Goal: Check status

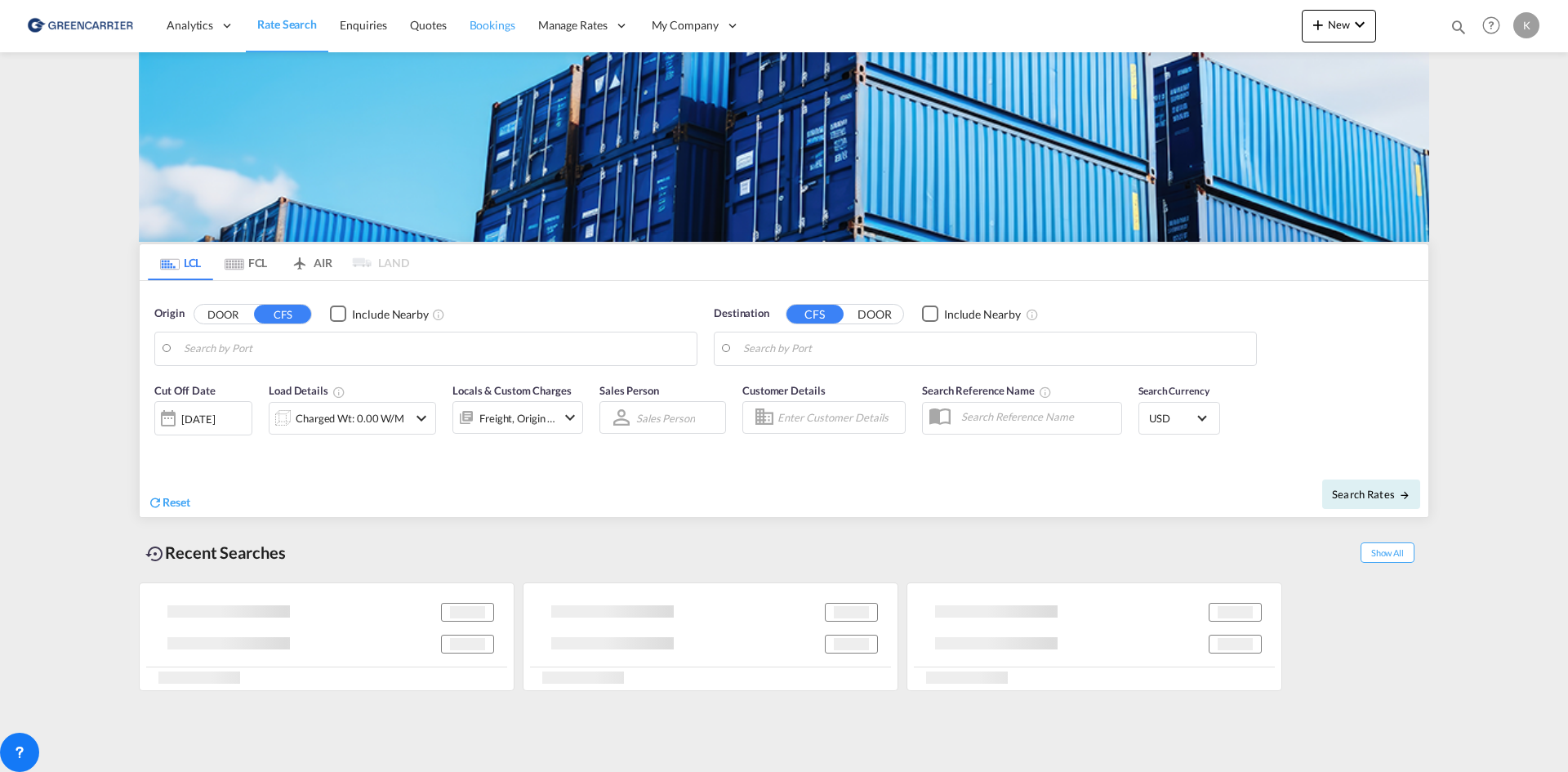
type input "DK-2880, Bagsværd"
type input "Altamira, MXATM"
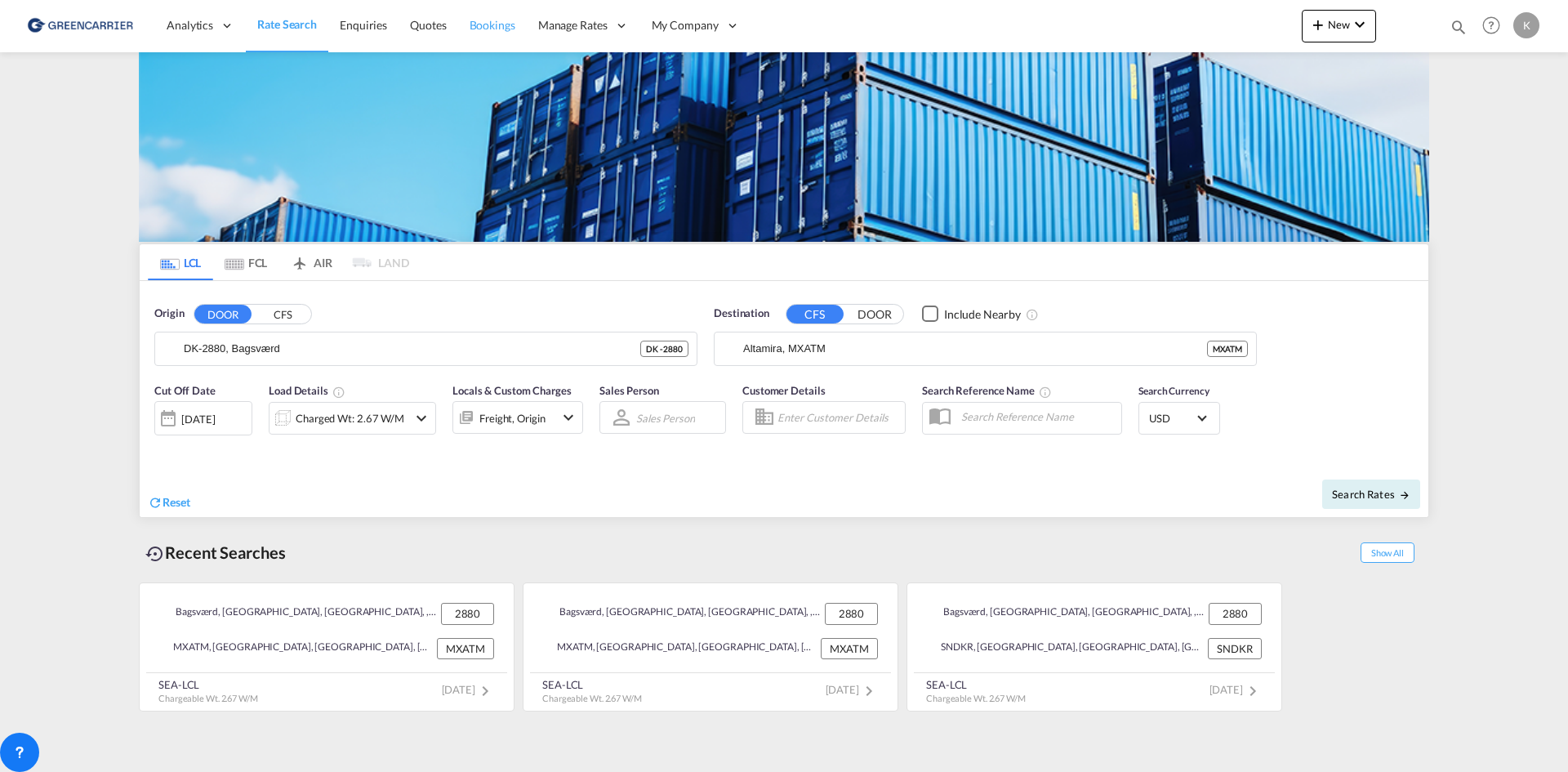
click at [509, 22] on span "Bookings" at bounding box center [492, 25] width 46 height 14
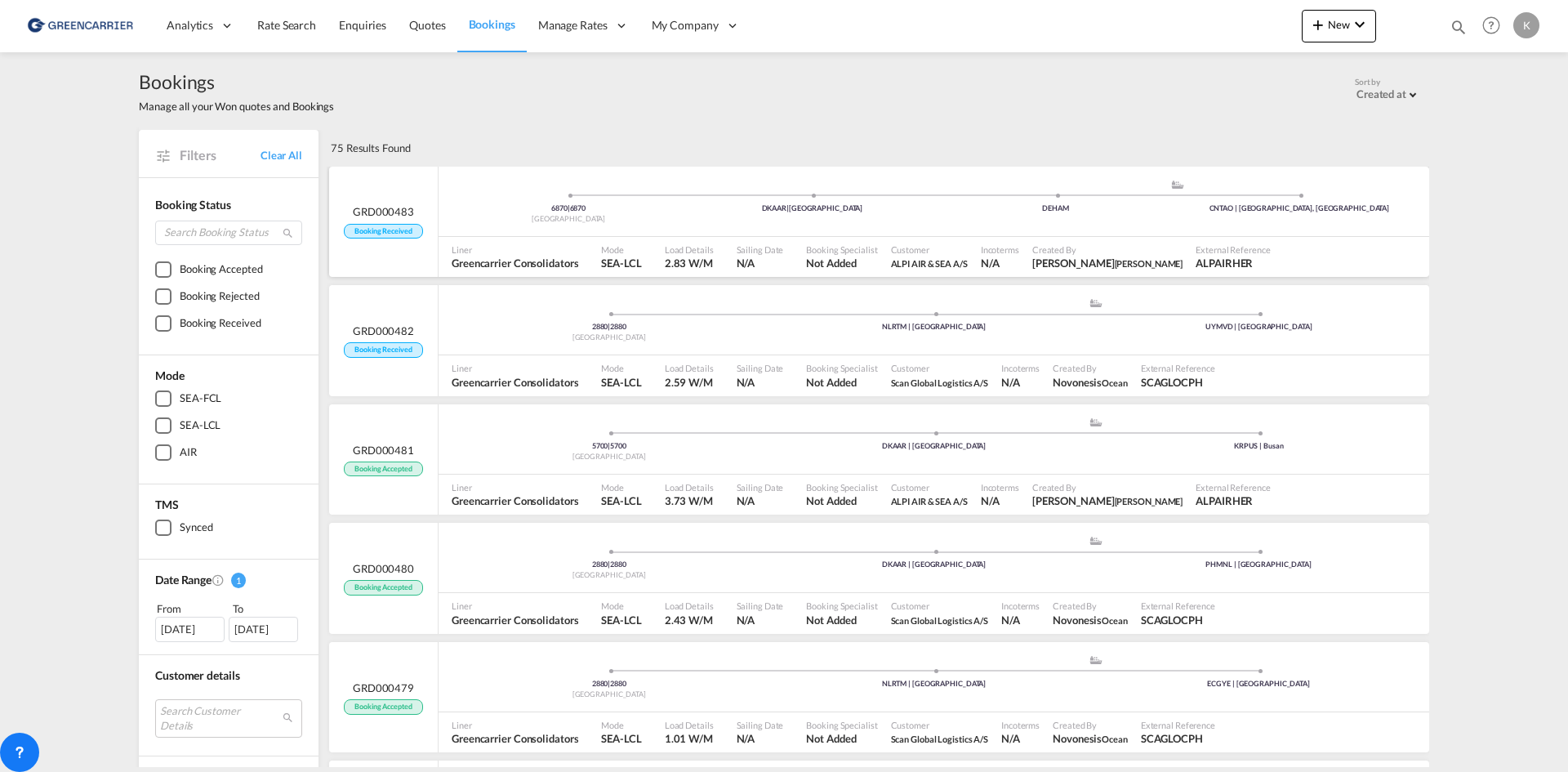
click at [789, 223] on div "6870 | 6870 Denmark DKAAR | [GEOGRAPHIC_DATA] .a{fill:#aaa8ad;} .a{fill:#aaa8ad…" at bounding box center [934, 203] width 991 height 49
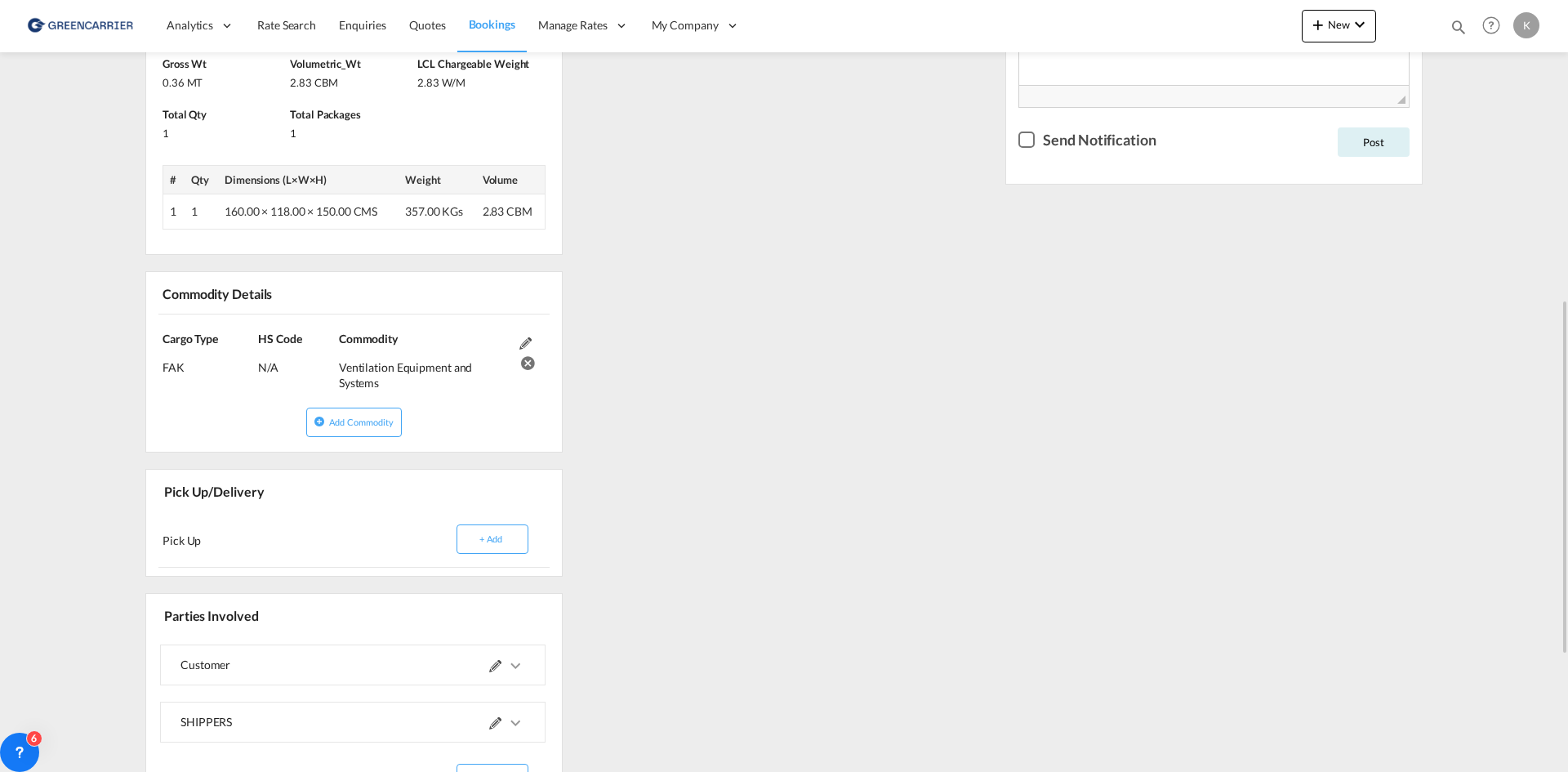
scroll to position [735, 0]
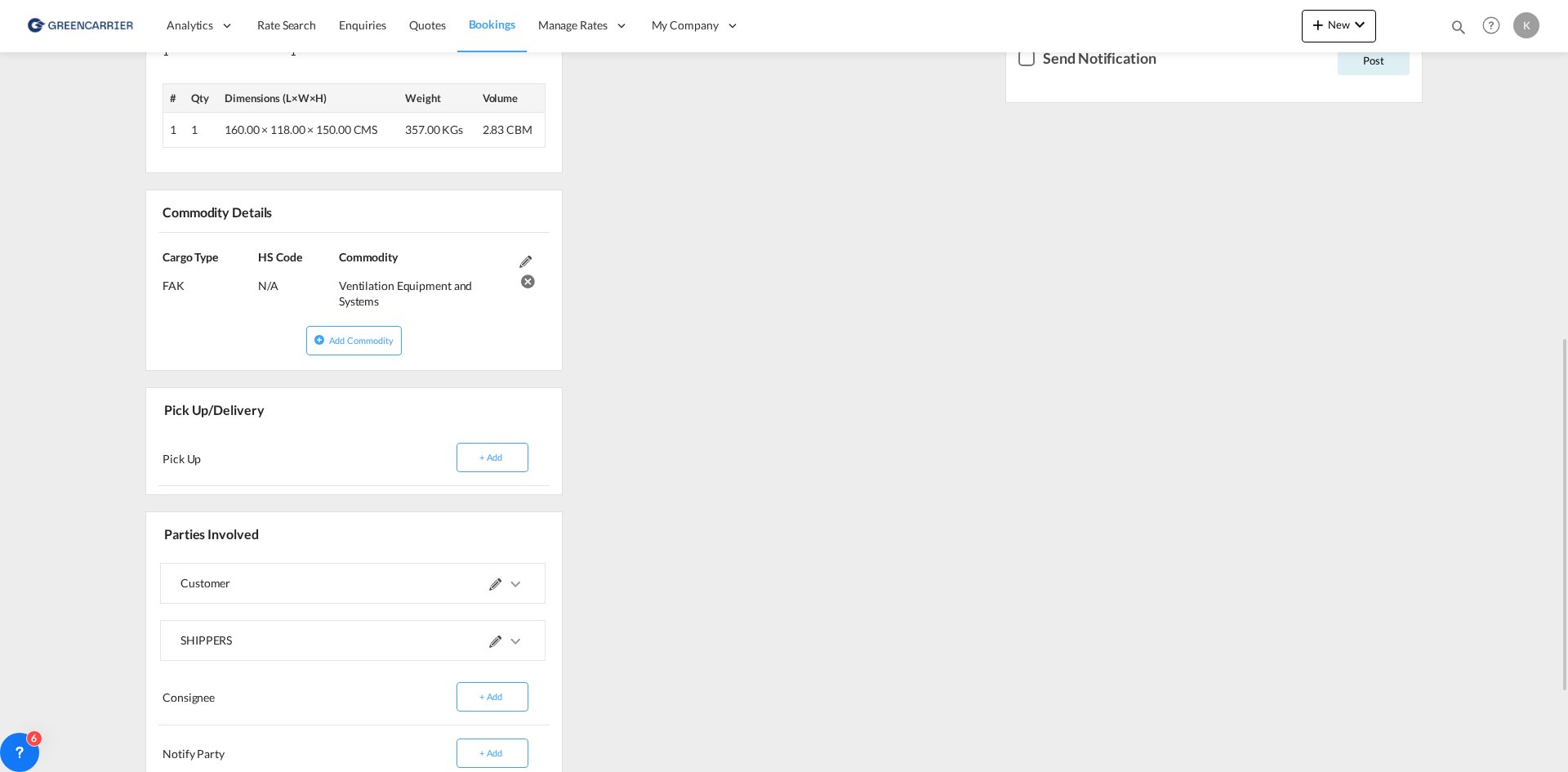
click at [523, 585] on md-icon "icons/ic_keyboard_arrow_right_black_24px.svg" at bounding box center [515, 585] width 20 height 20
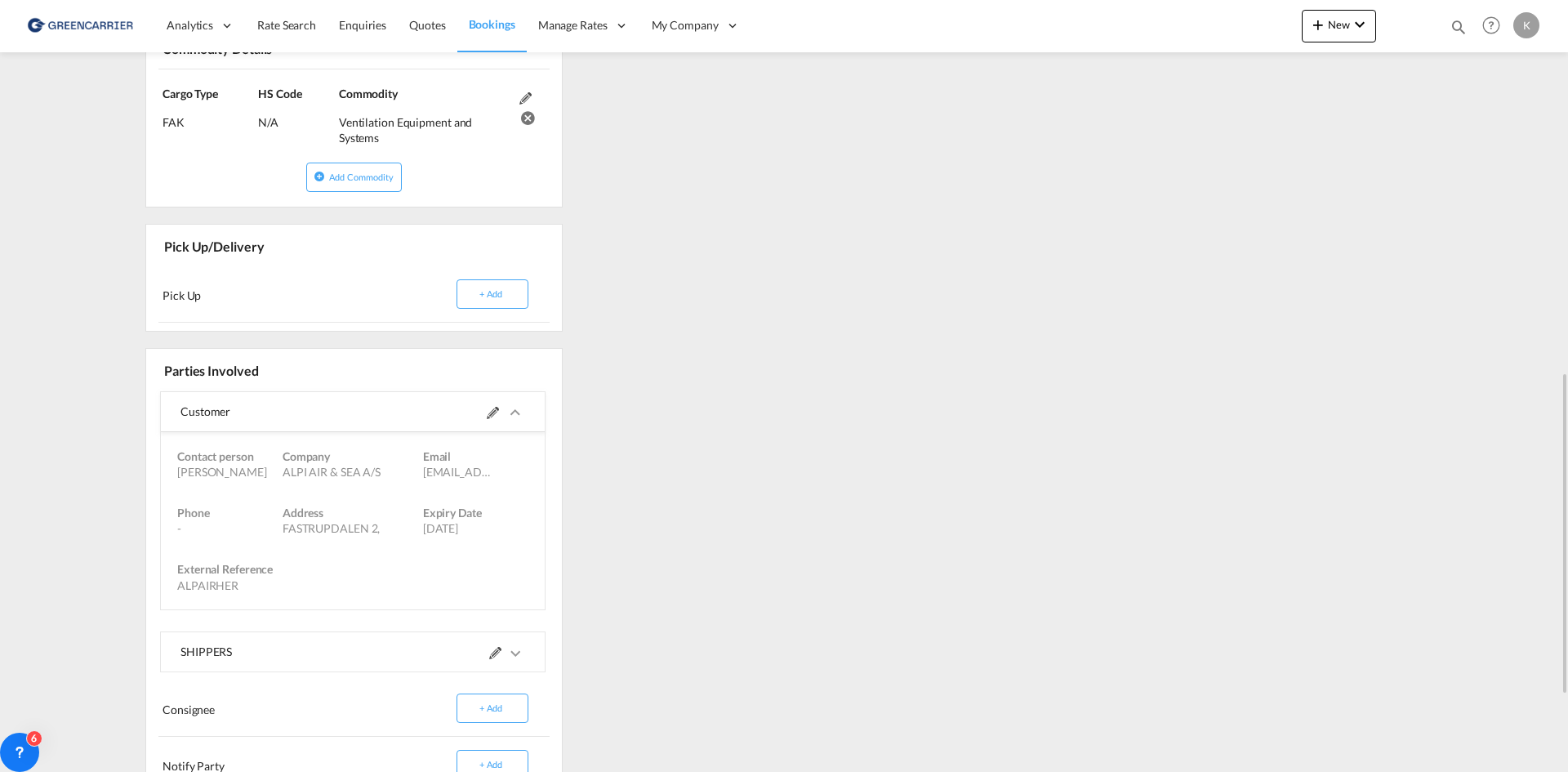
scroll to position [980, 0]
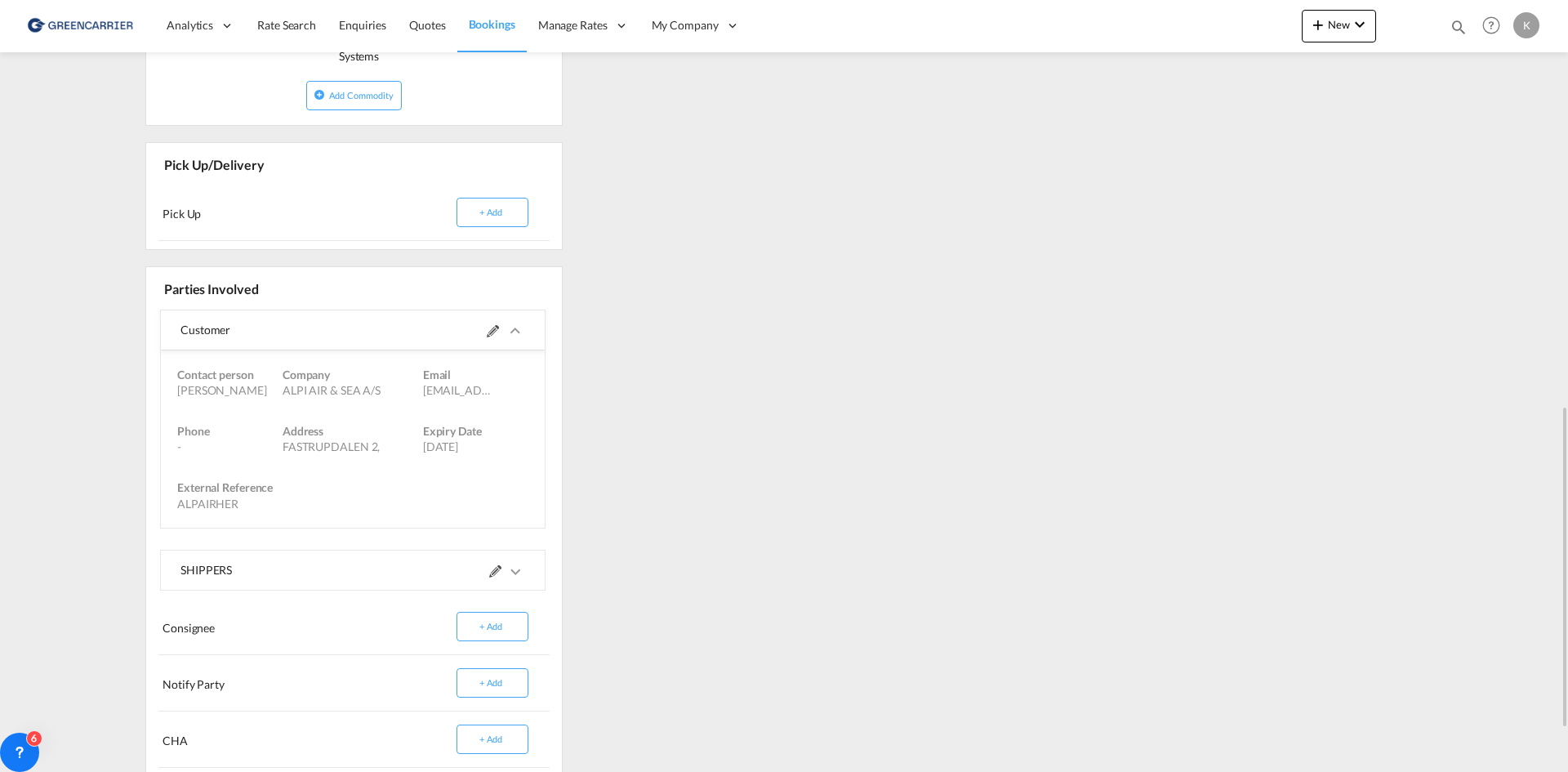
click at [512, 328] on md-icon "icons/ic_keyboard_arrow_right_black_24px.svg" at bounding box center [515, 331] width 20 height 20
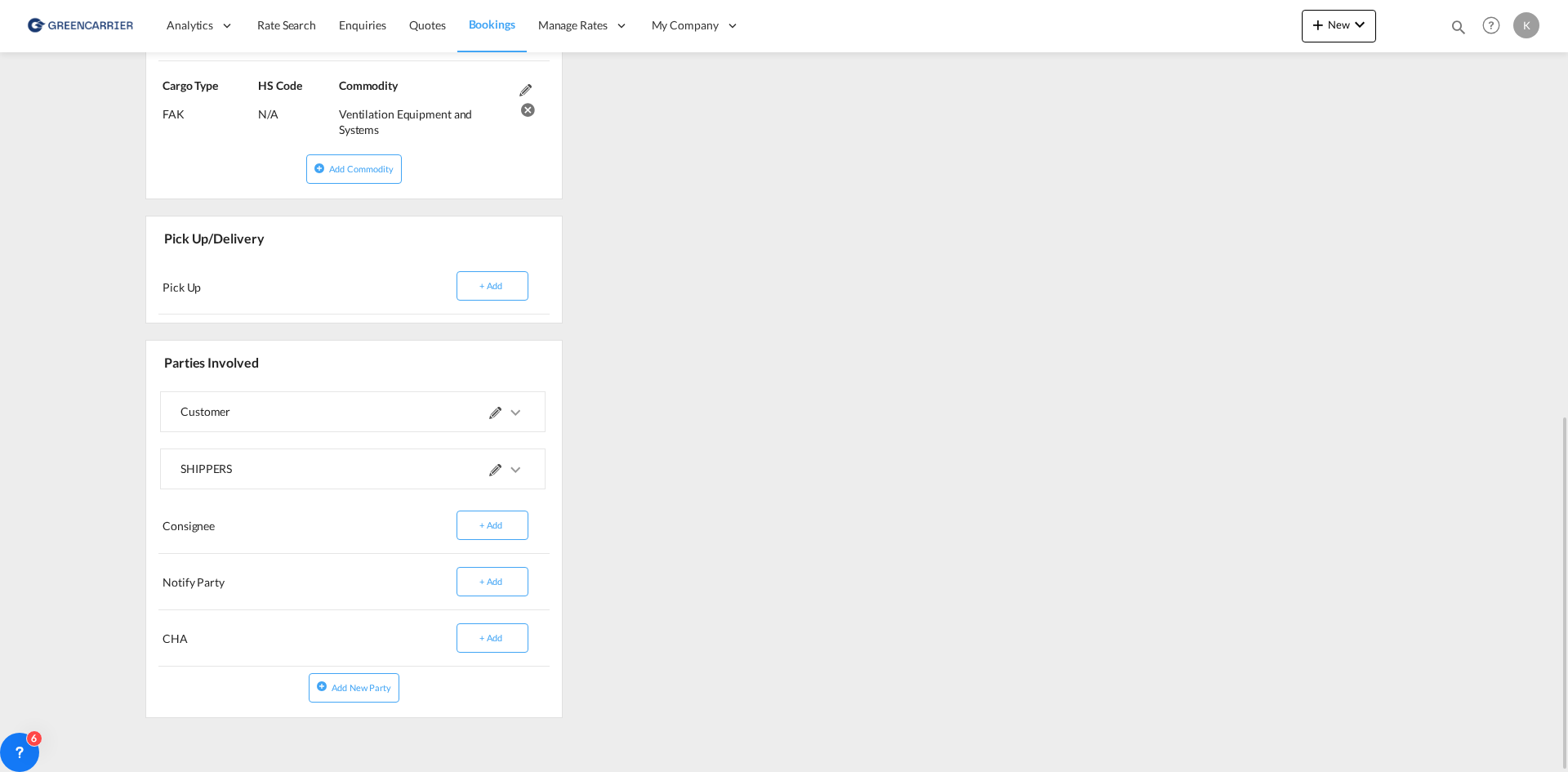
scroll to position [907, 0]
click at [523, 467] on md-icon "icons/ic_keyboard_arrow_right_black_24px.svg" at bounding box center [515, 470] width 20 height 20
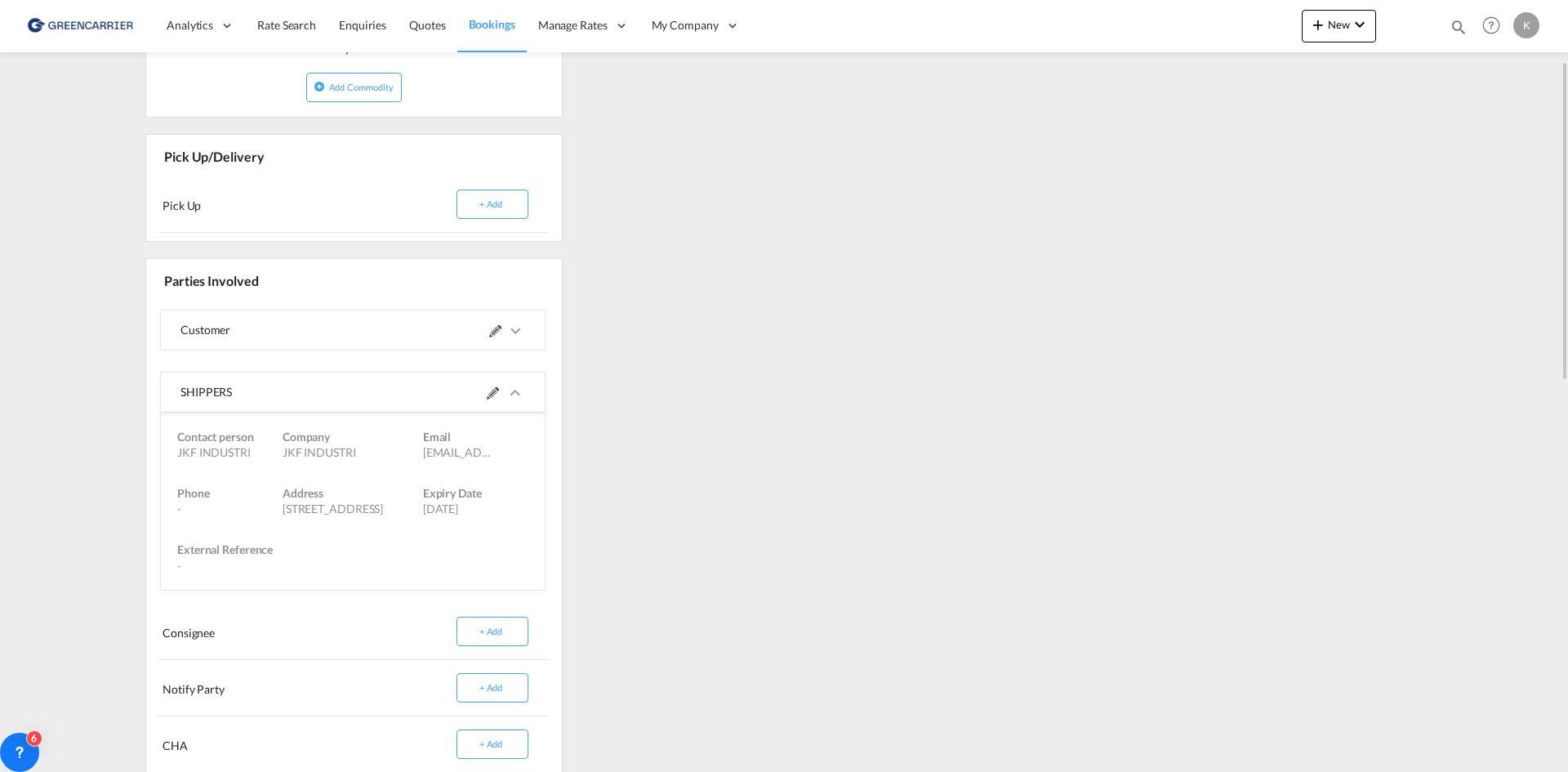
scroll to position [661, 0]
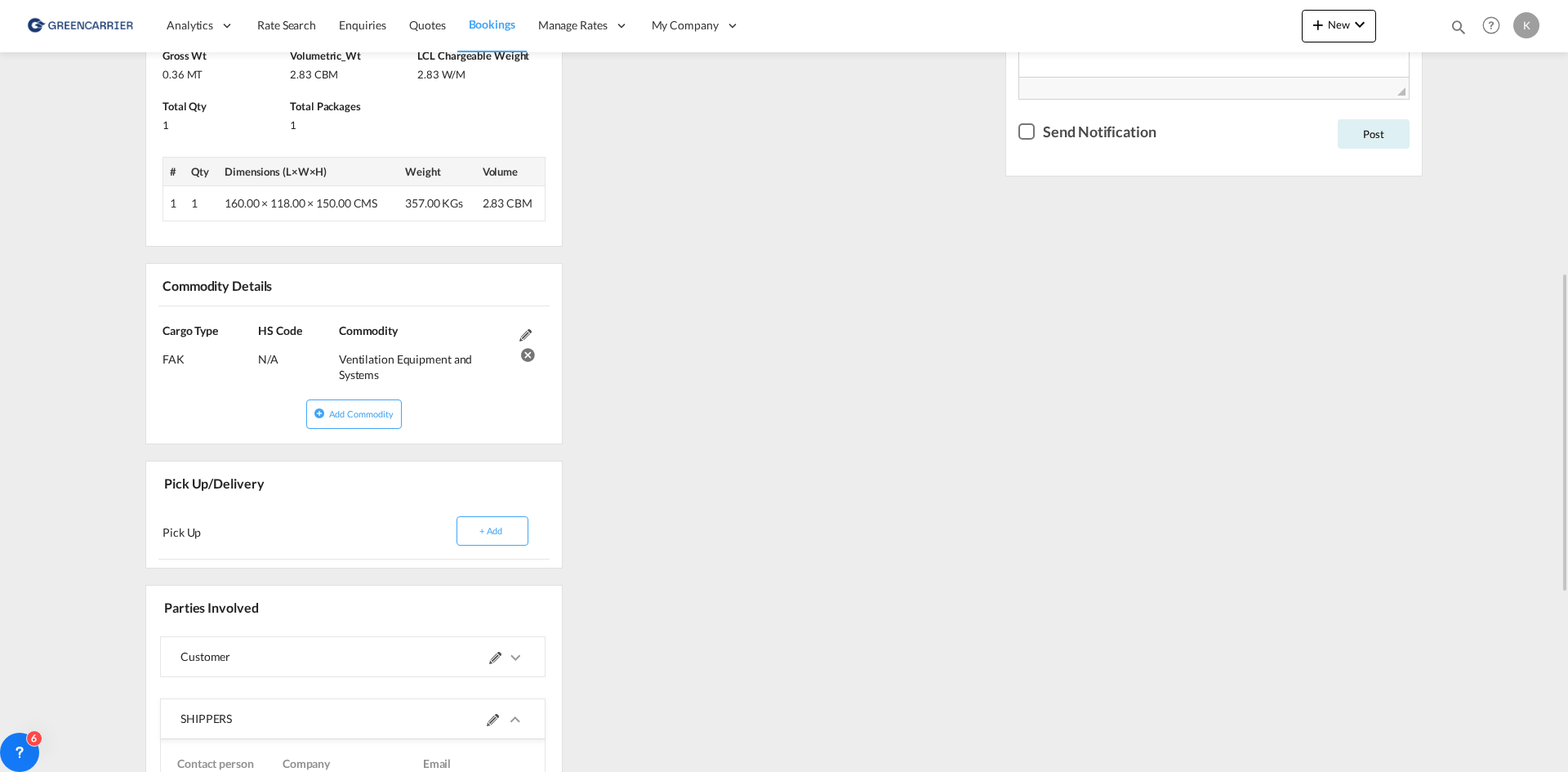
click at [512, 658] on md-icon "icons/ic_keyboard_arrow_right_black_24px.svg" at bounding box center [515, 658] width 20 height 20
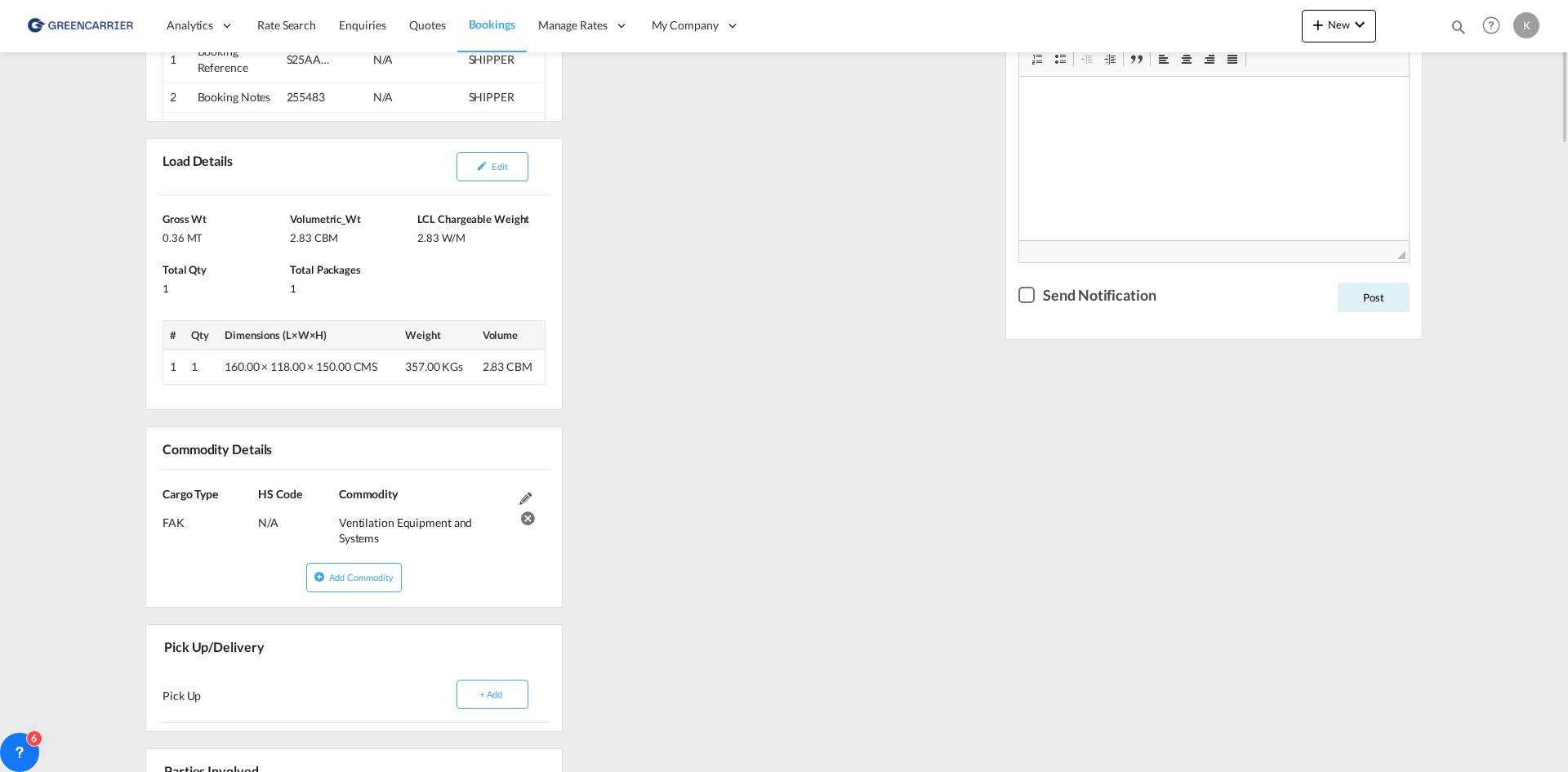
scroll to position [172, 0]
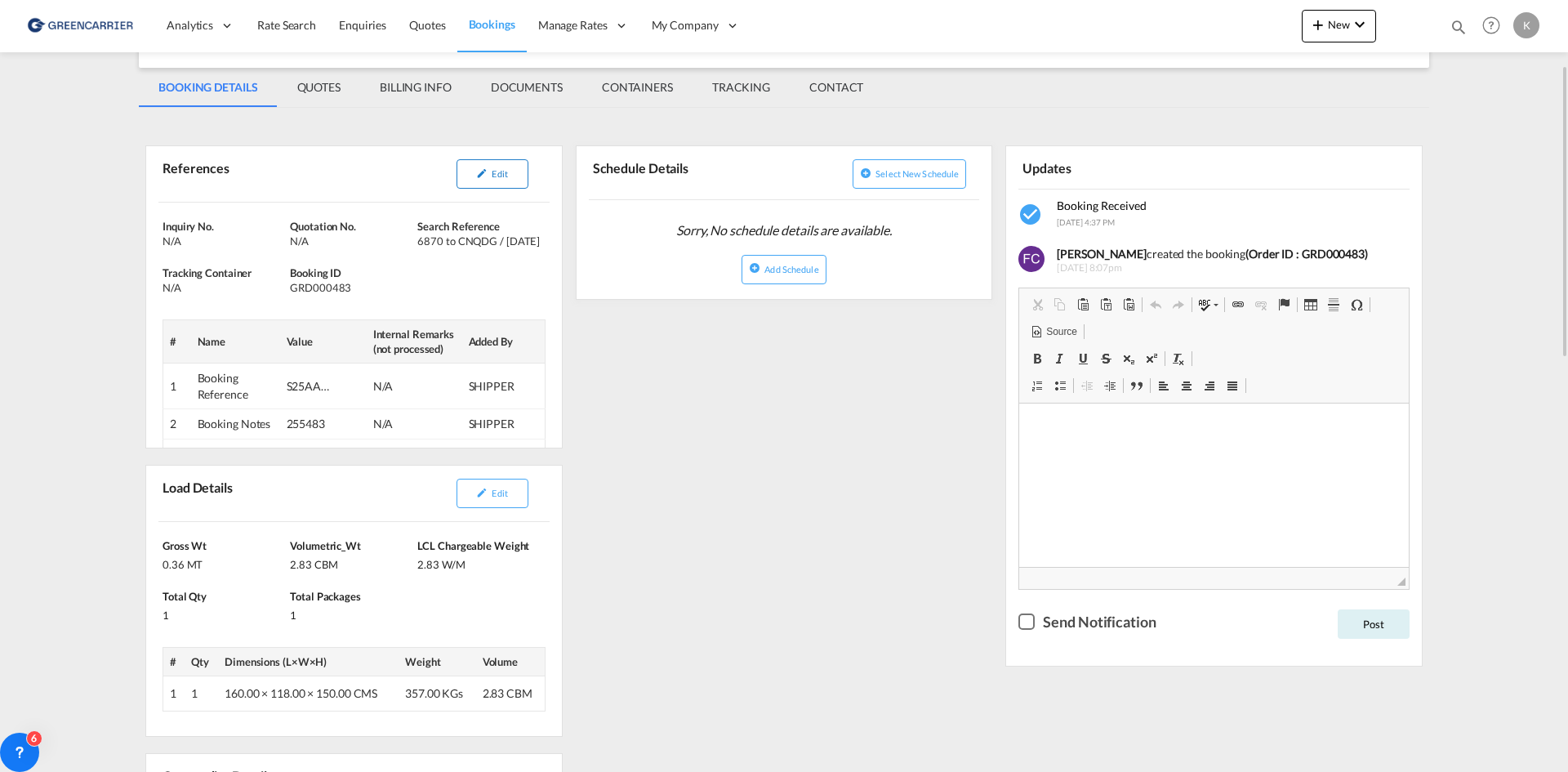
click at [506, 166] on button "Edit" at bounding box center [492, 173] width 72 height 29
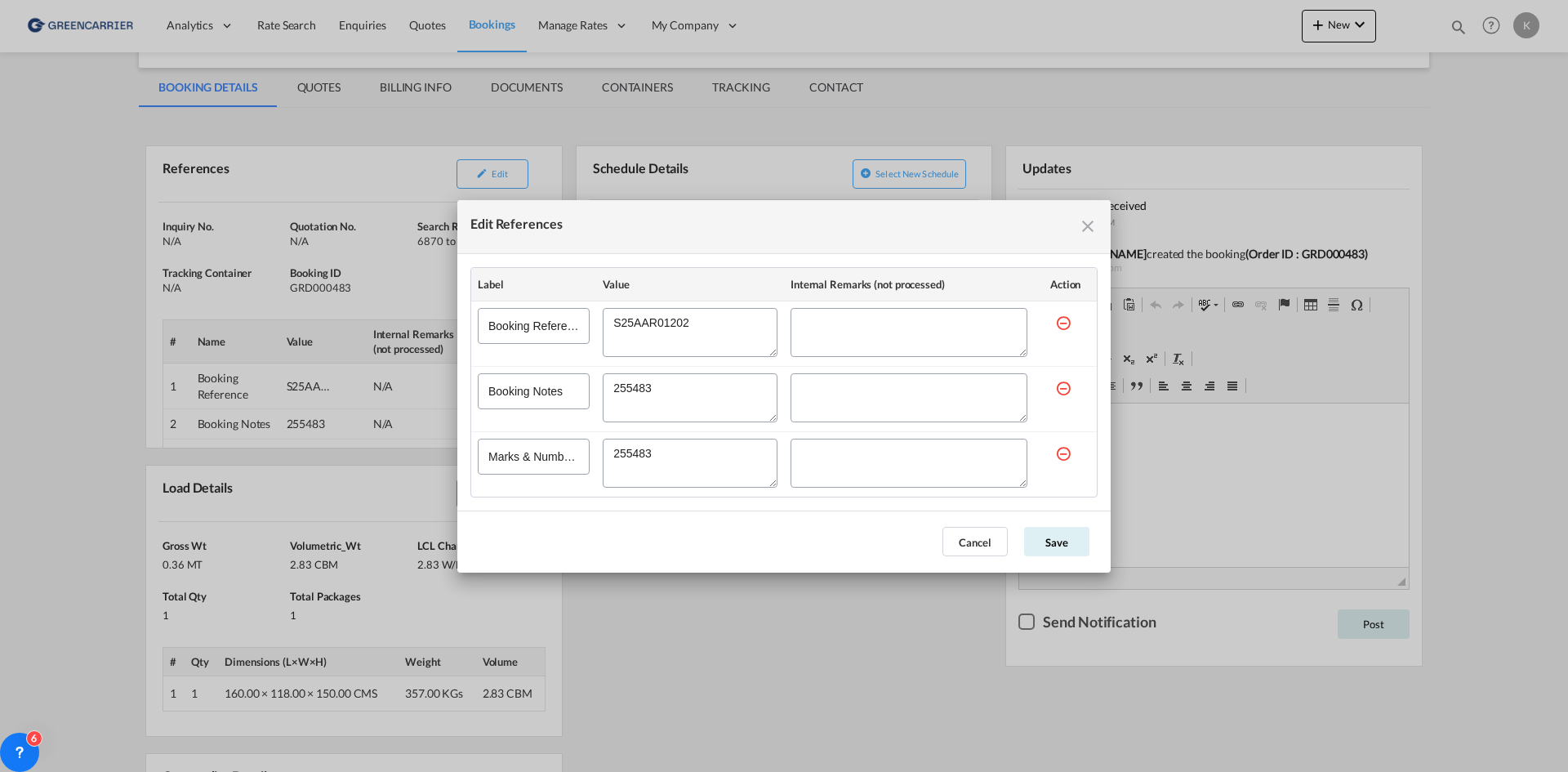
click at [1081, 222] on md-icon "icon-close fg-AAA8AD cursor" at bounding box center [1088, 227] width 20 height 20
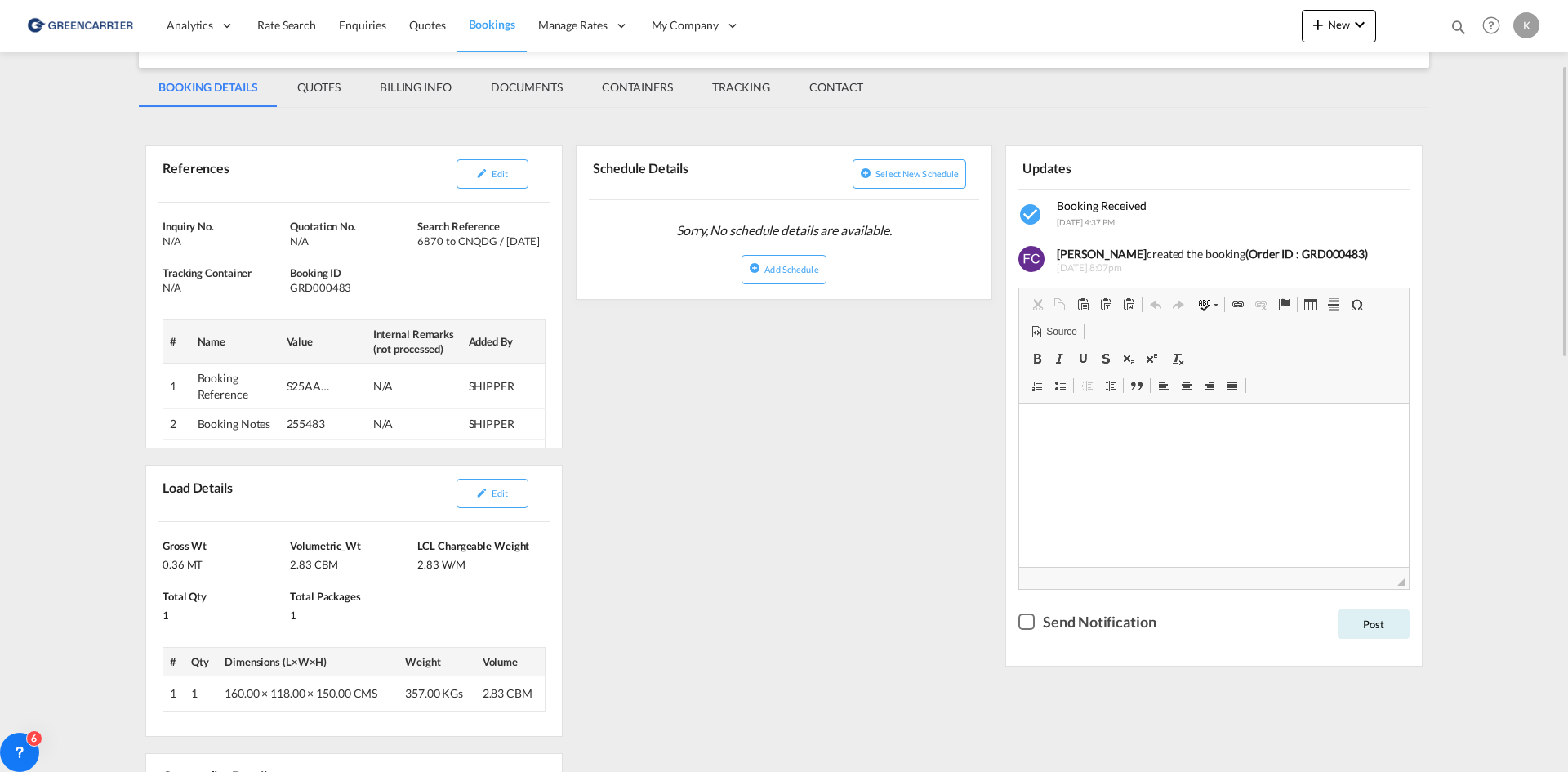
drag, startPoint x: 488, startPoint y: 493, endPoint x: 1129, endPoint y: 336, distance: 659.9
click at [489, 492] on button "Edit" at bounding box center [492, 493] width 72 height 29
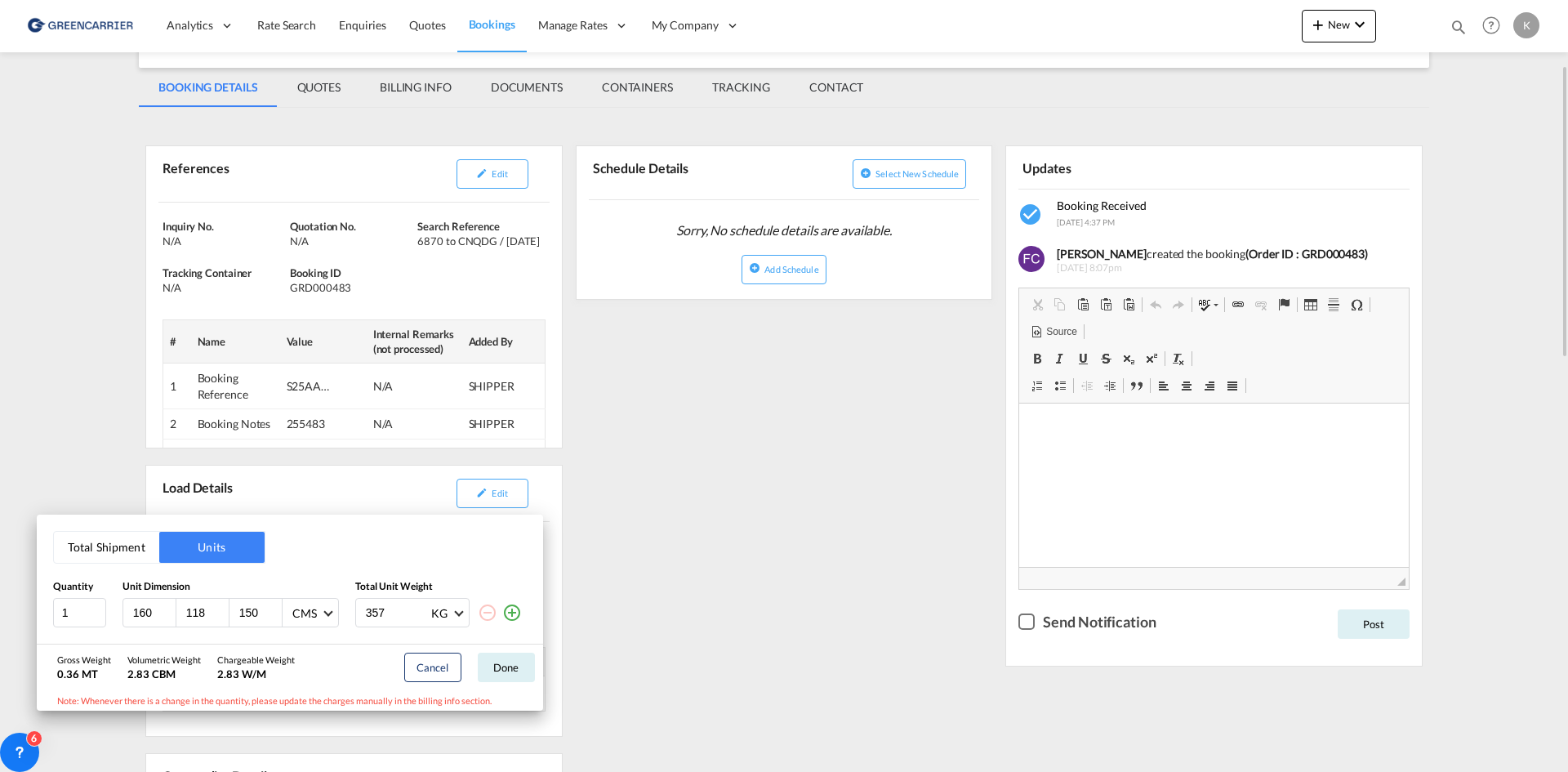
click at [655, 359] on div "Total Shipment Units Quantity Unit Dimension Total Unit Weight 1 160 118 150 CM…" at bounding box center [784, 386] width 1568 height 772
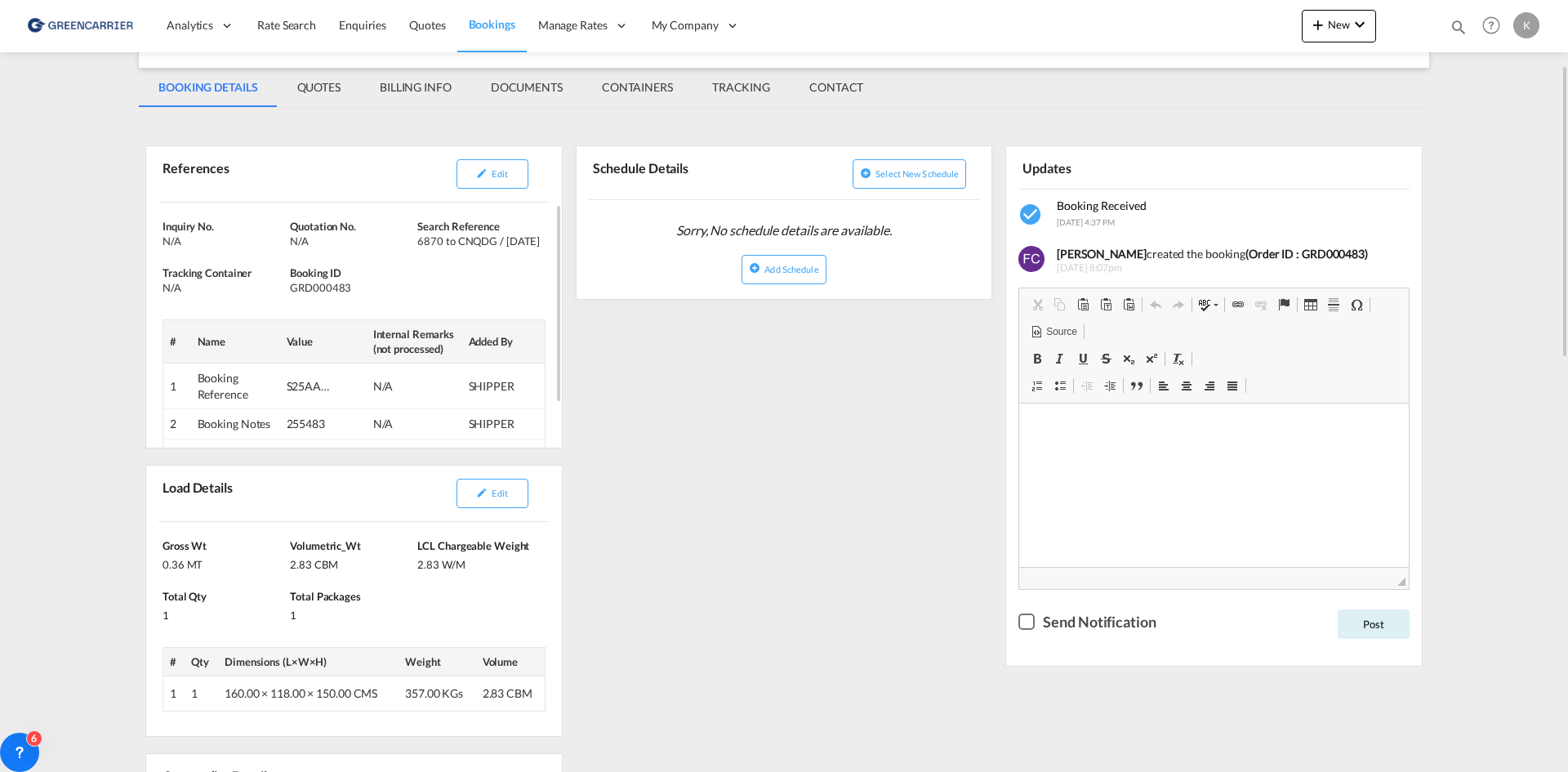
click at [329, 287] on div "GRD000483" at bounding box center [351, 287] width 123 height 15
copy div "GRD000483"
click at [512, 176] on button "Edit" at bounding box center [492, 173] width 72 height 29
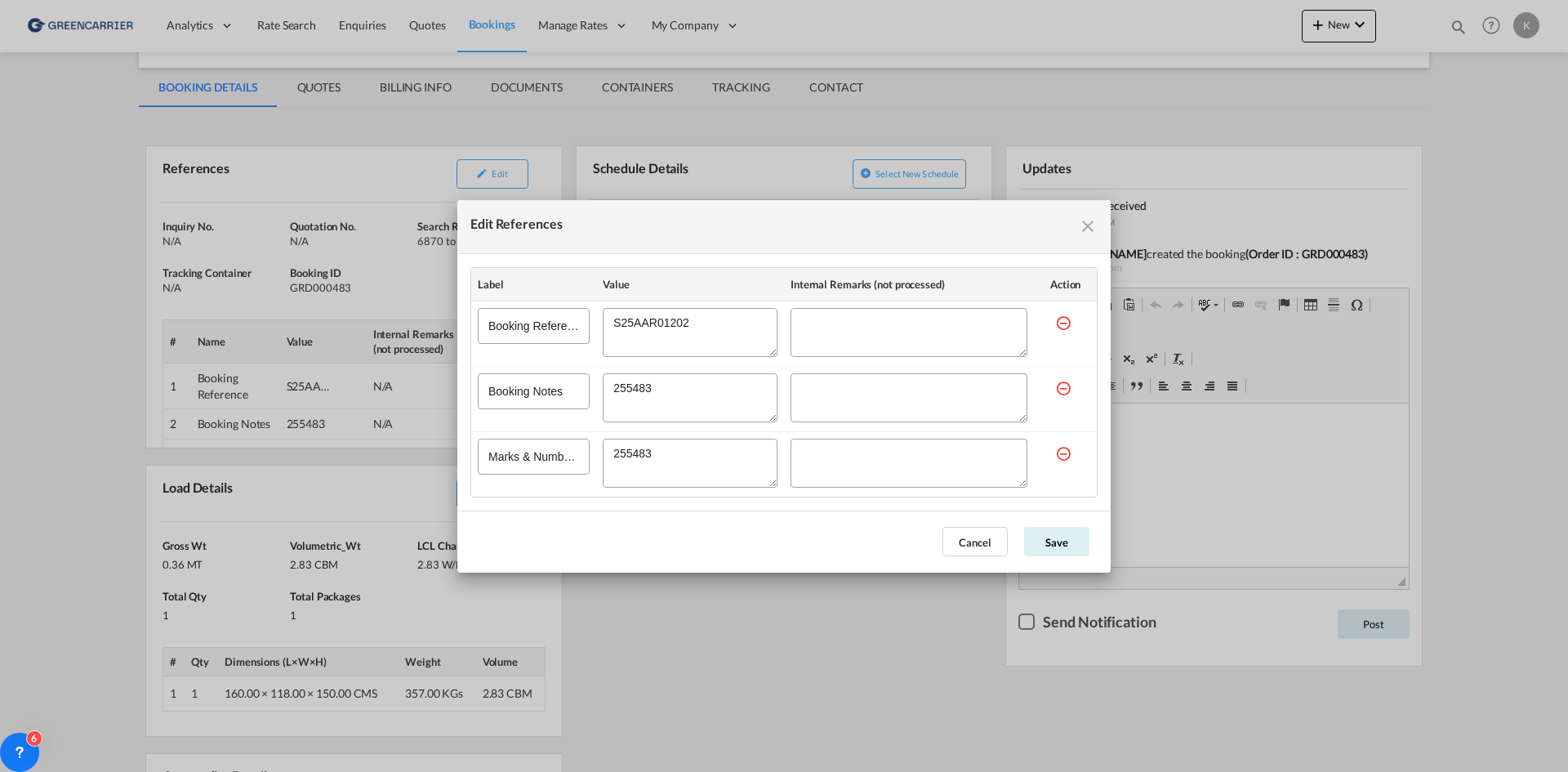
drag, startPoint x: 687, startPoint y: 320, endPoint x: 489, endPoint y: 297, distance: 199.3
click at [489, 297] on table "Label Value Internal Remarks (not processed) Action Booking Reference Booking N…" at bounding box center [784, 382] width 625 height 229
drag, startPoint x: 665, startPoint y: 391, endPoint x: 565, endPoint y: 385, distance: 100.2
click at [565, 385] on tr "Booking Notes" at bounding box center [784, 398] width 625 height 65
click at [1087, 230] on md-icon "icon-close fg-AAA8AD cursor" at bounding box center [1088, 227] width 20 height 20
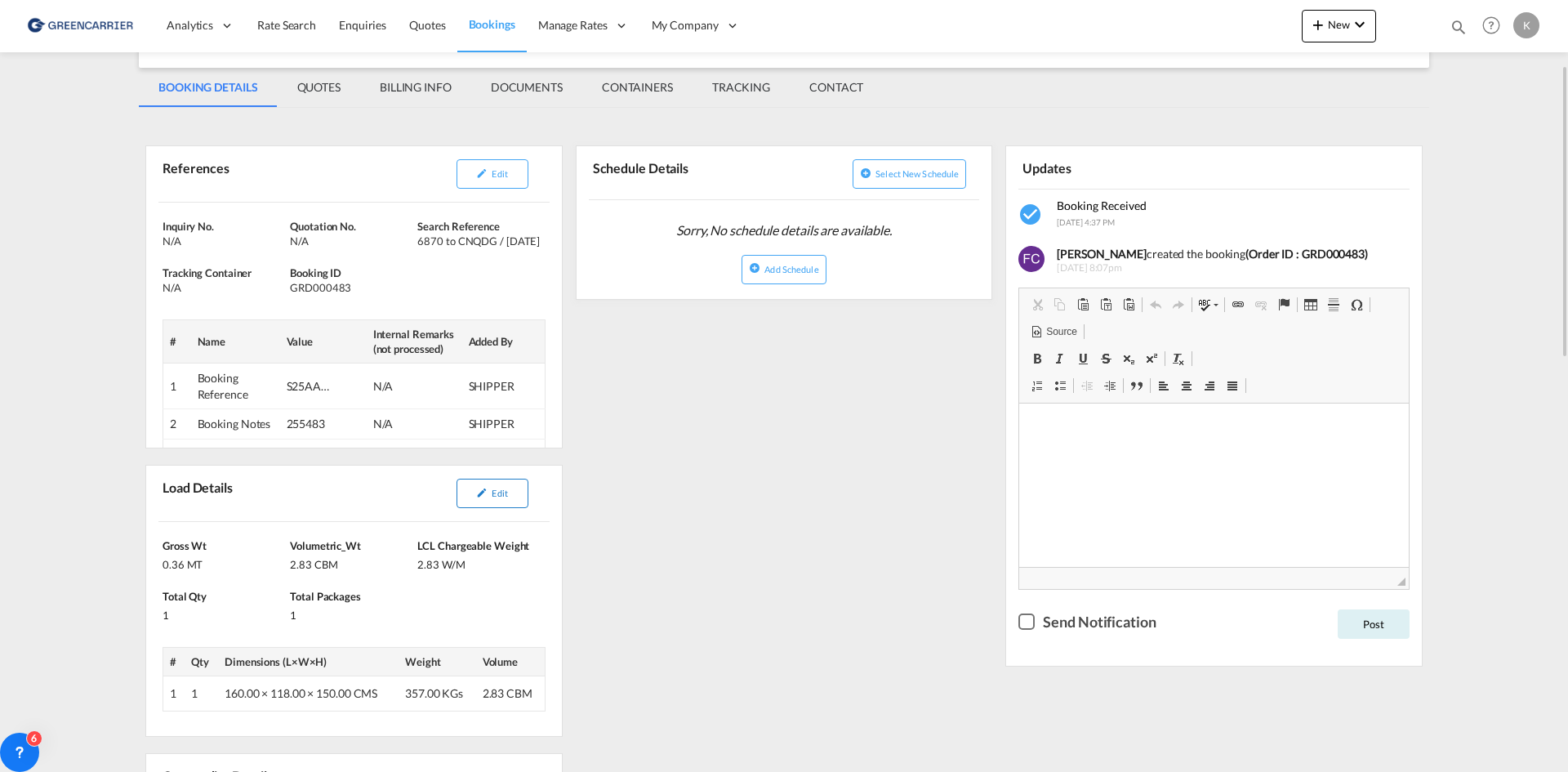
click at [499, 496] on span "Edit" at bounding box center [499, 493] width 16 height 11
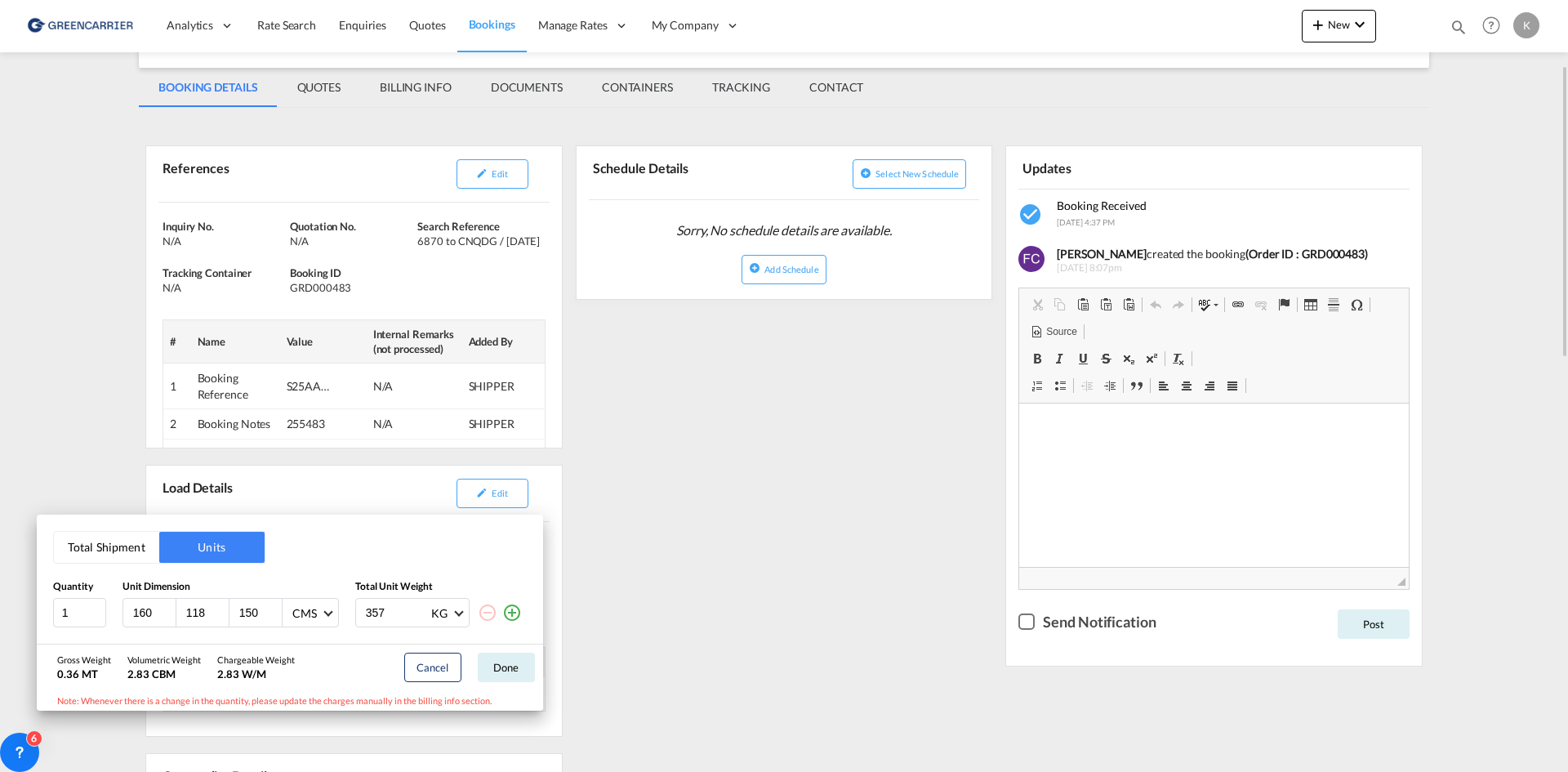
drag, startPoint x: 1517, startPoint y: 278, endPoint x: 1494, endPoint y: 312, distance: 41.0
click at [1517, 278] on div "Total Shipment Units Quantity Unit Dimension Total Unit Weight 1 160 118 150 CM…" at bounding box center [784, 386] width 1568 height 772
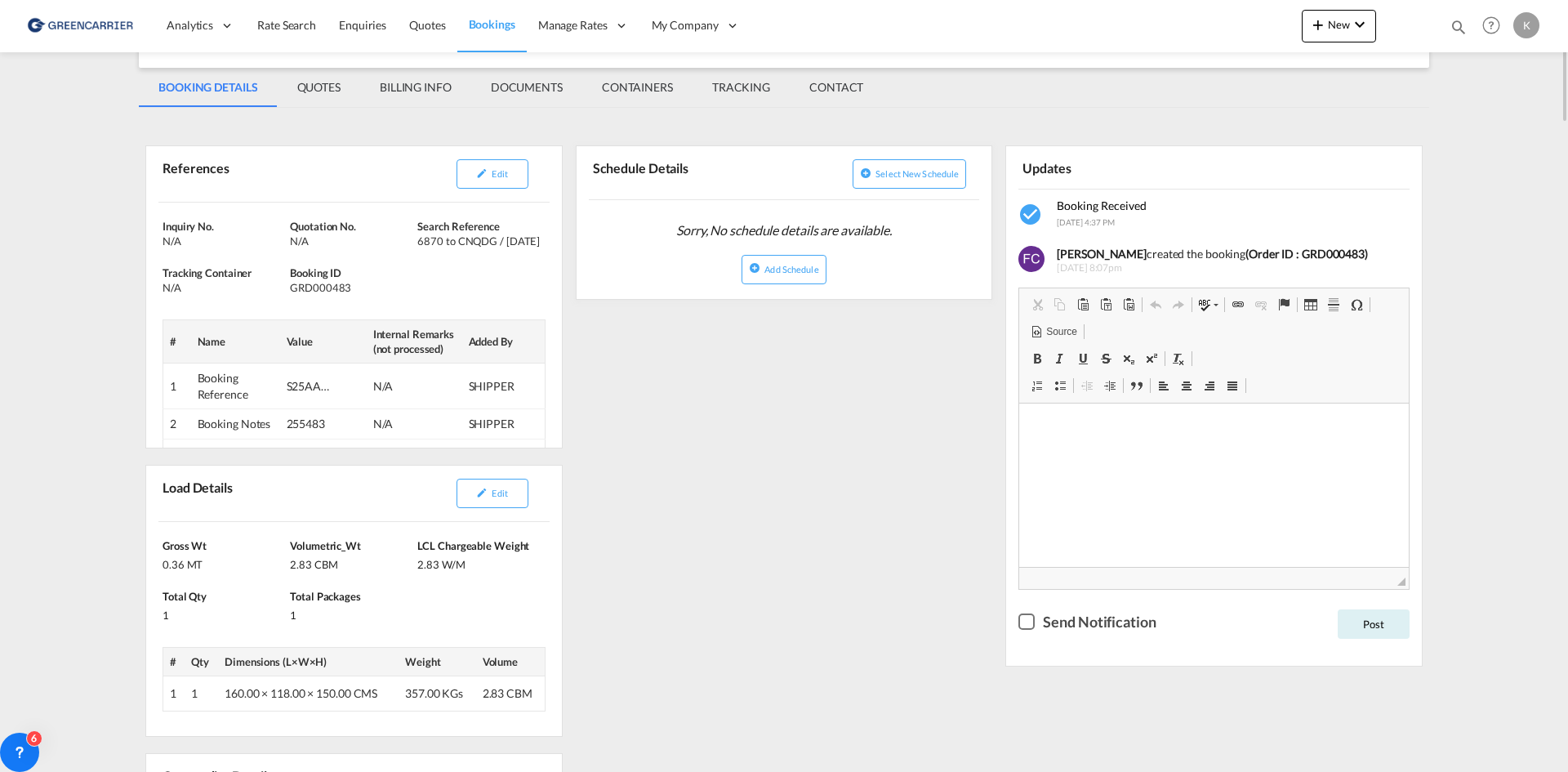
scroll to position [0, 0]
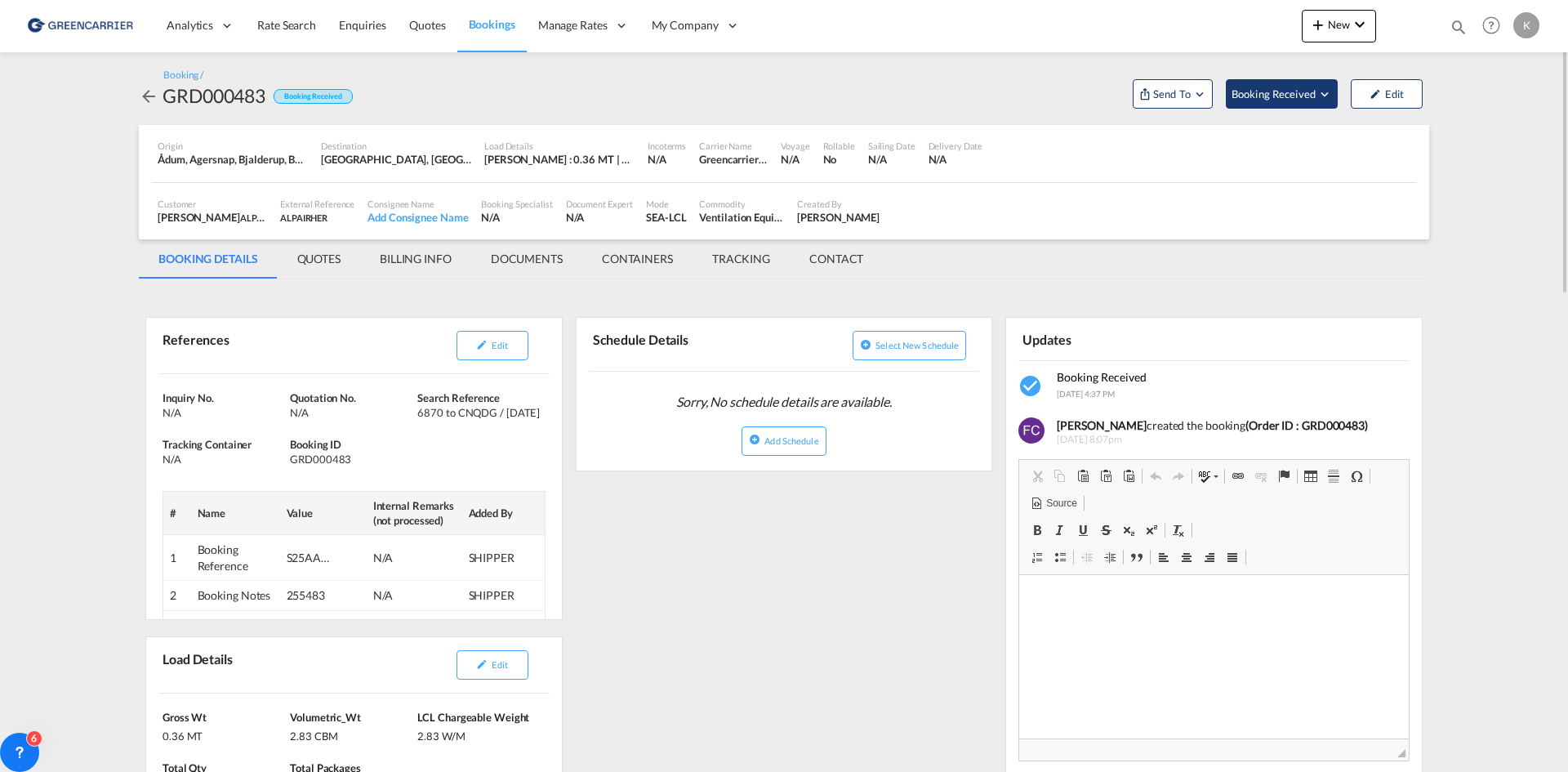
click at [1278, 98] on span "Booking Received" at bounding box center [1274, 94] width 86 height 17
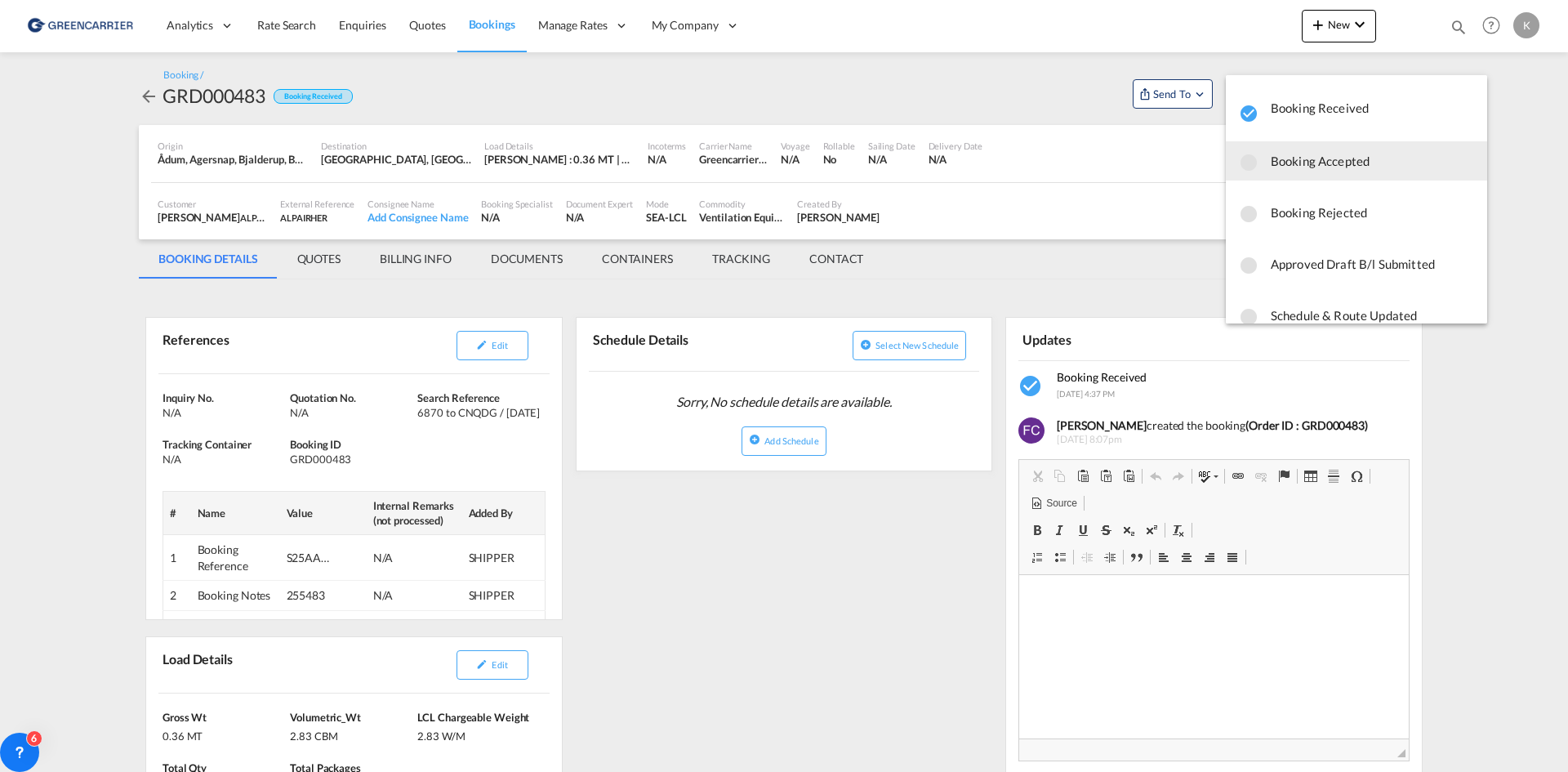
click at [1359, 171] on span "Booking Accepted" at bounding box center [1372, 161] width 203 height 29
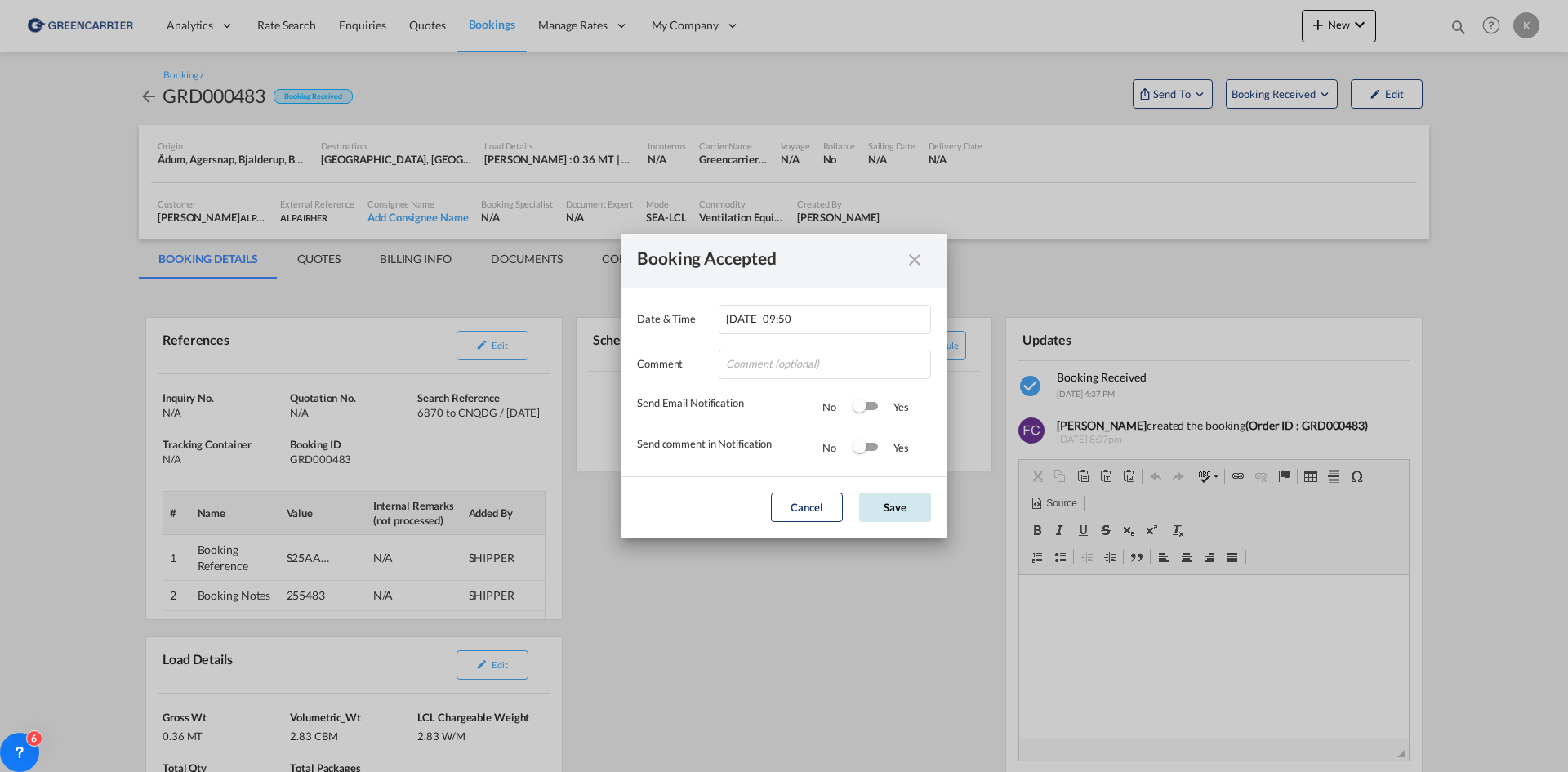
click at [897, 513] on button "Save" at bounding box center [895, 506] width 72 height 29
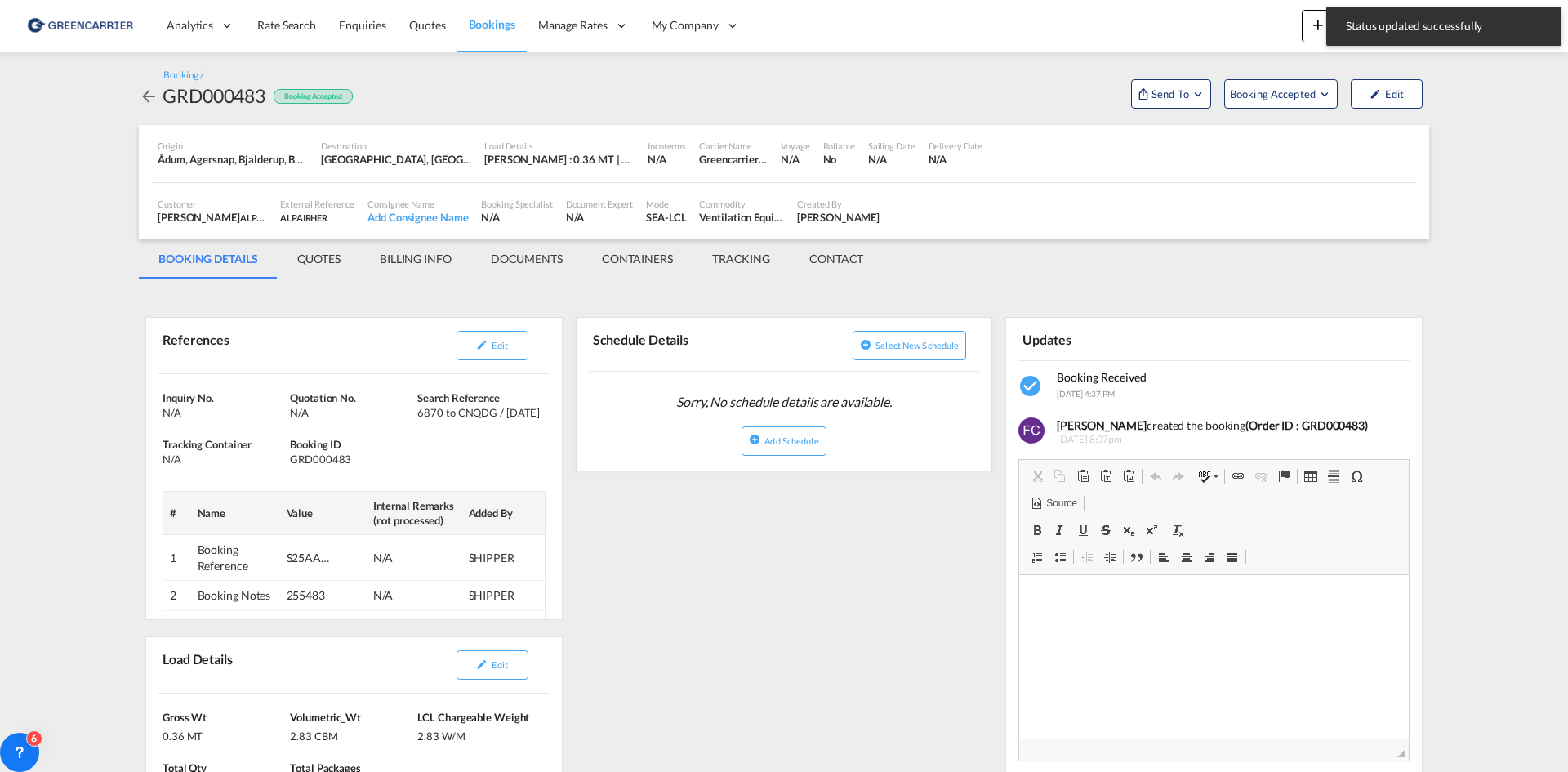
click at [147, 91] on md-icon "icon-arrow-left" at bounding box center [149, 97] width 20 height 20
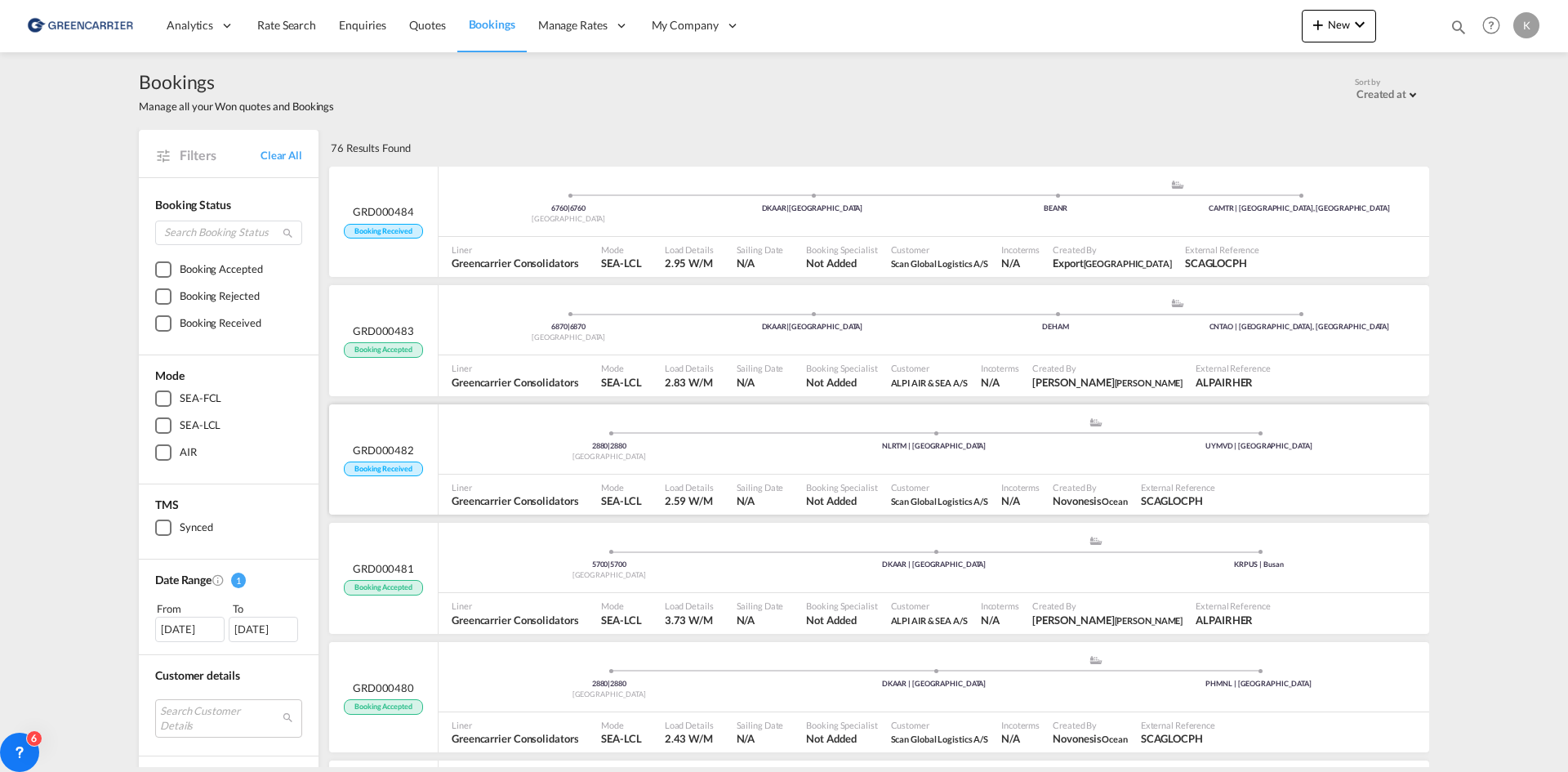
click at [1186, 456] on div "2880 | 2880 [GEOGRAPHIC_DATA] .a{fill:#aaa8ad;} .a{fill:#aaa8ad;} NLRTM | [GEOG…" at bounding box center [934, 441] width 991 height 49
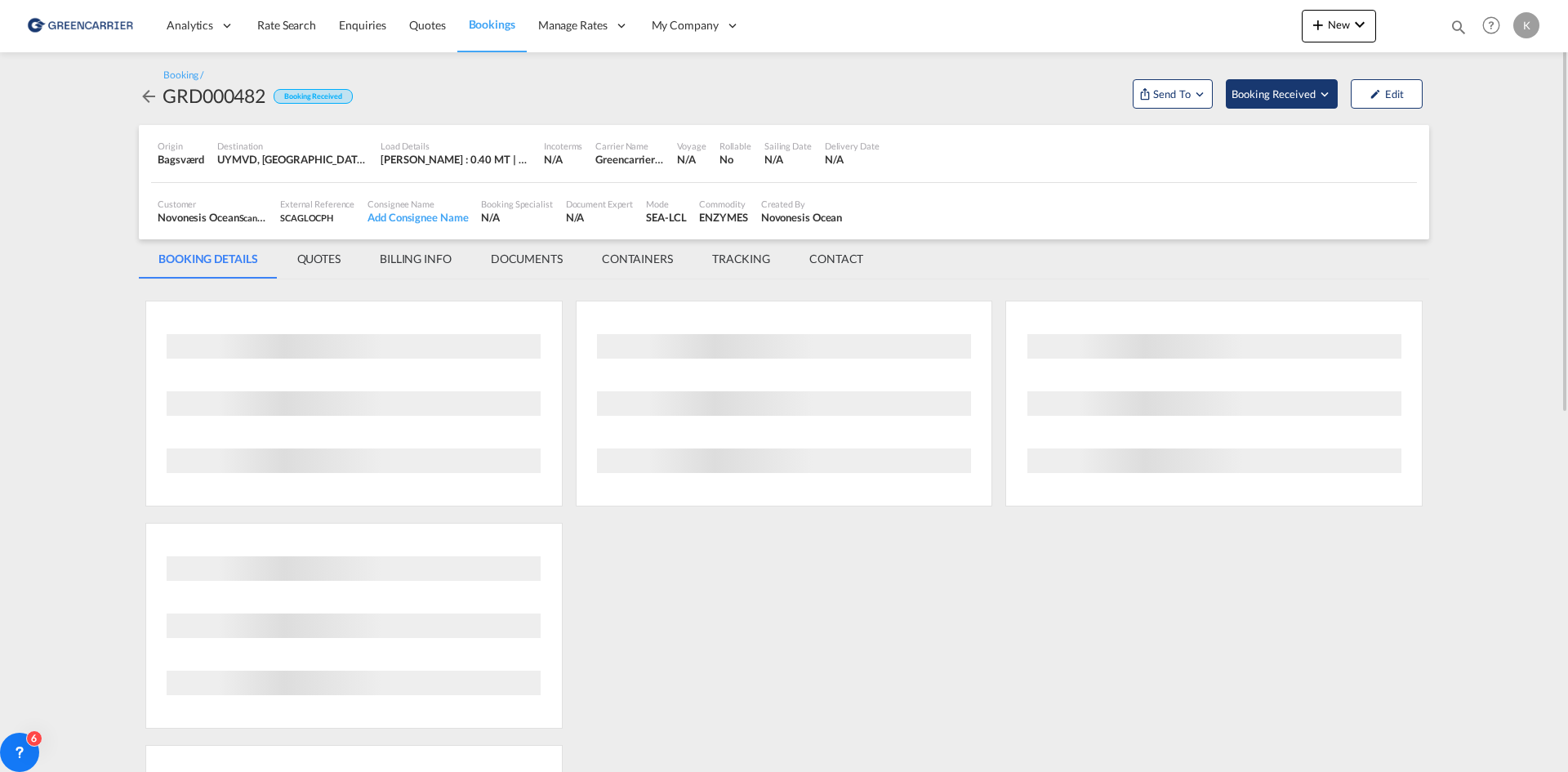
click at [1293, 101] on span "Booking Received" at bounding box center [1274, 94] width 86 height 17
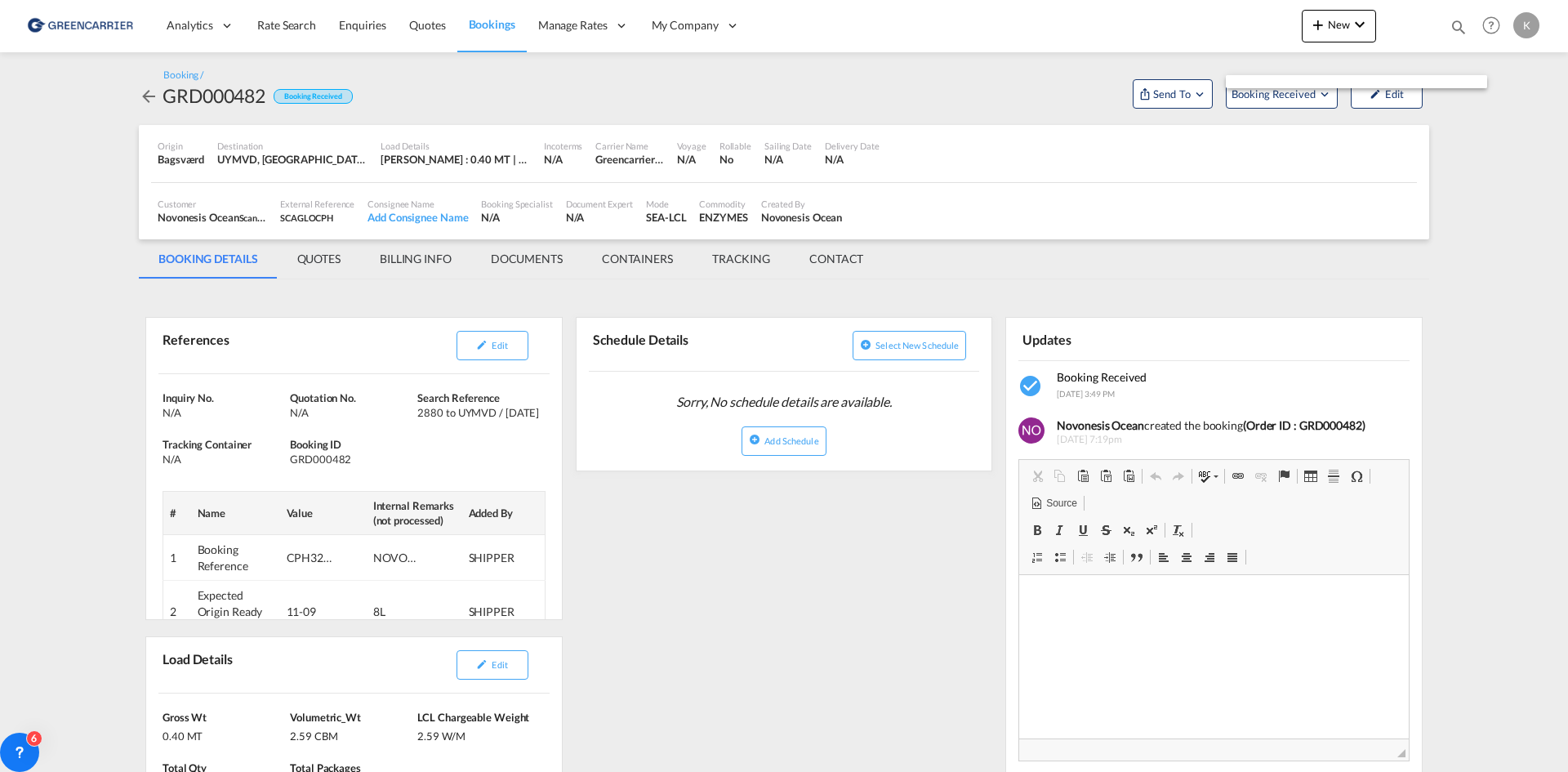
click at [1294, 102] on md-backdrop at bounding box center [784, 386] width 1568 height 772
click at [1294, 102] on span "Booking Received" at bounding box center [1274, 94] width 86 height 17
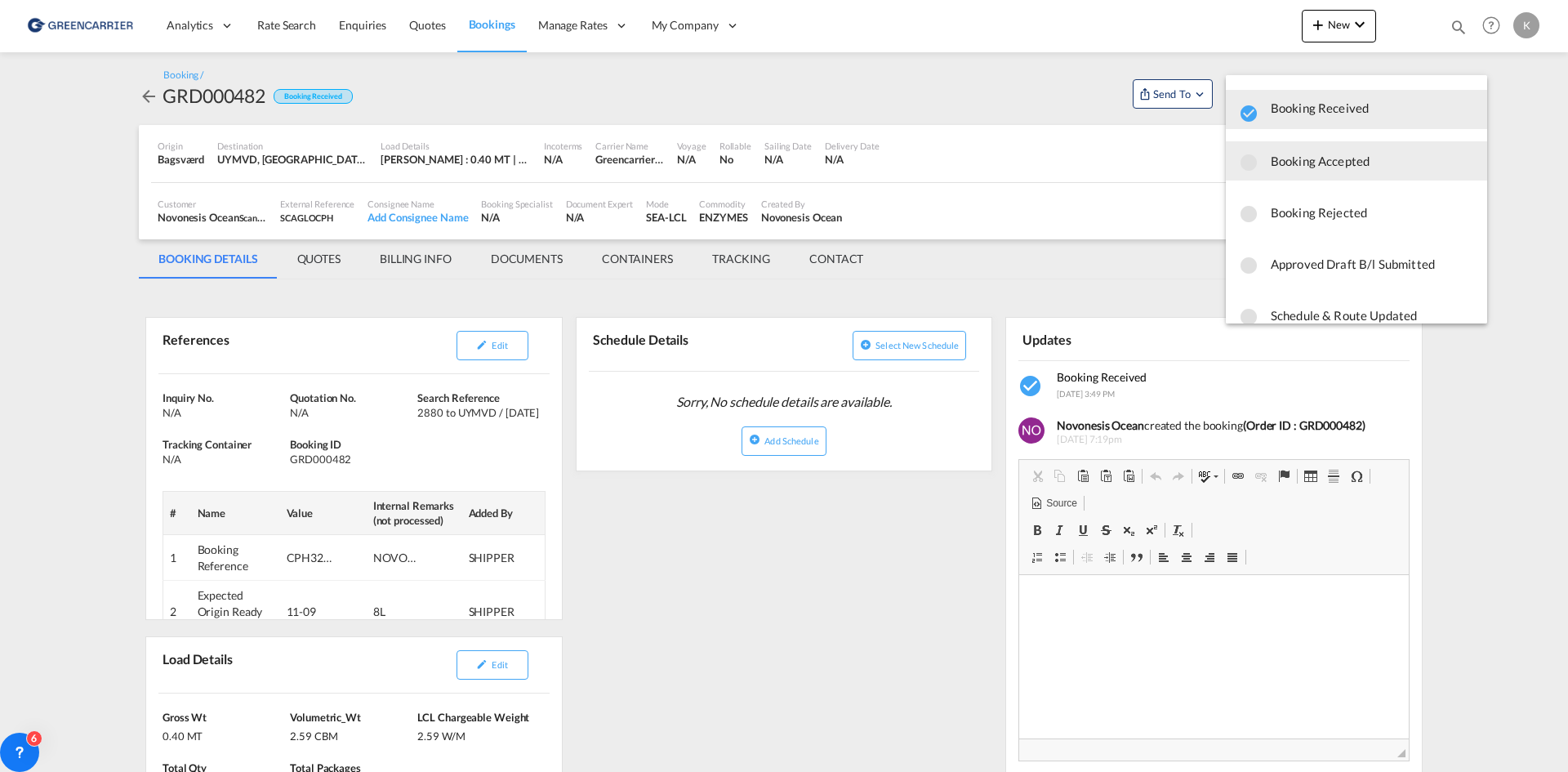
click at [1297, 159] on span "Booking Accepted" at bounding box center [1372, 161] width 203 height 29
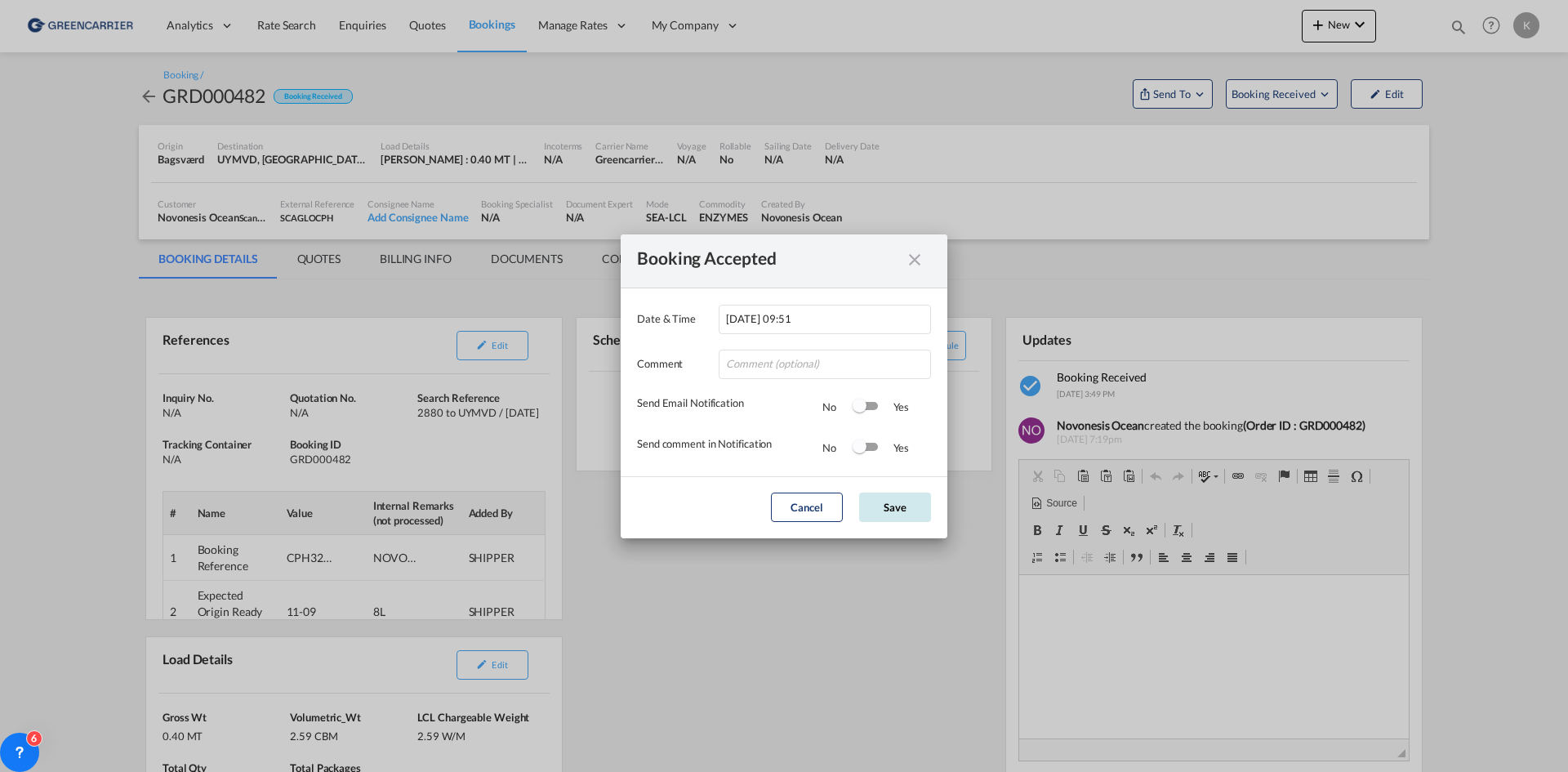
click at [923, 495] on button "Save" at bounding box center [895, 506] width 72 height 29
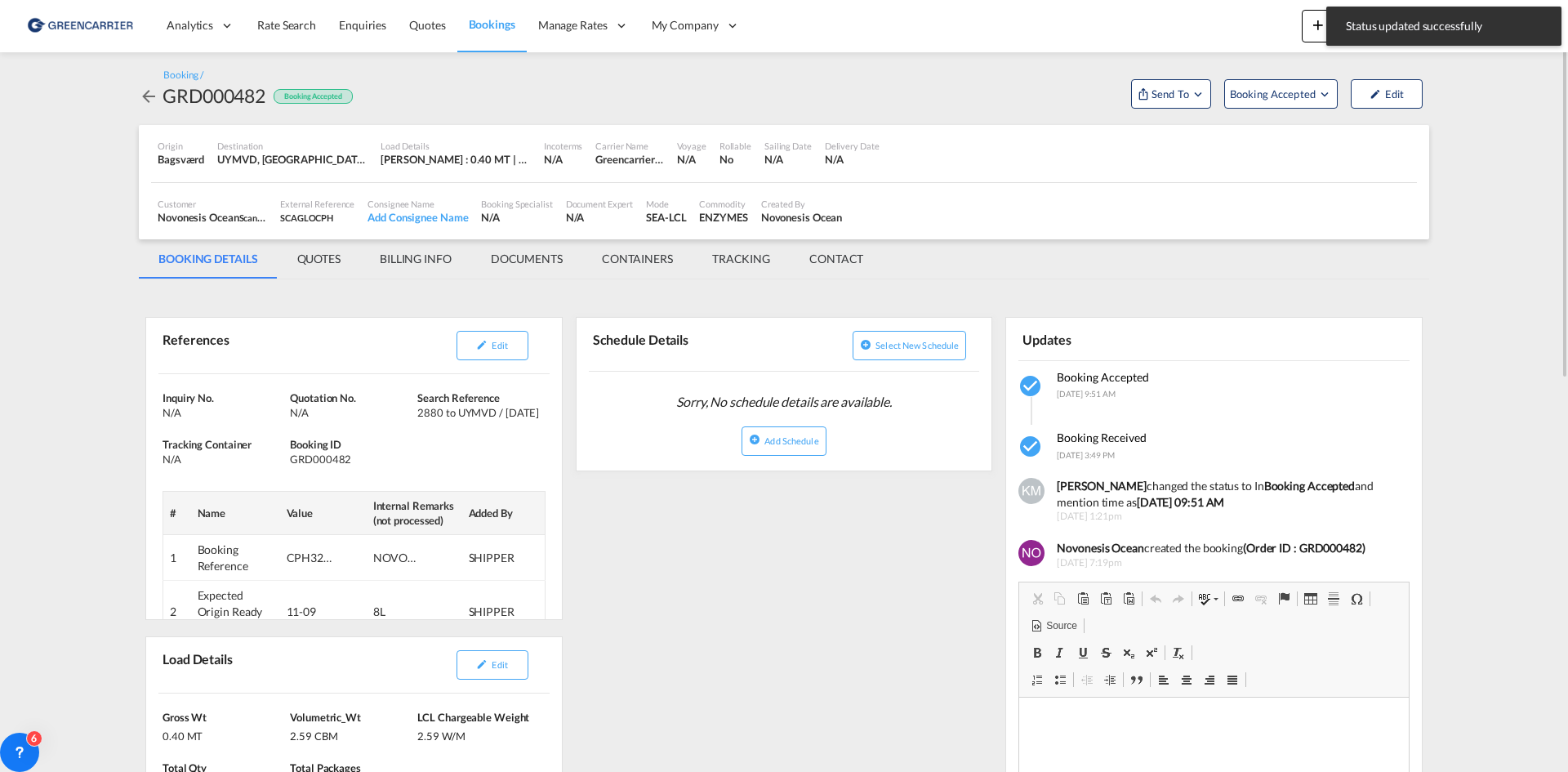
click at [147, 92] on md-icon "icon-arrow-left" at bounding box center [149, 97] width 20 height 20
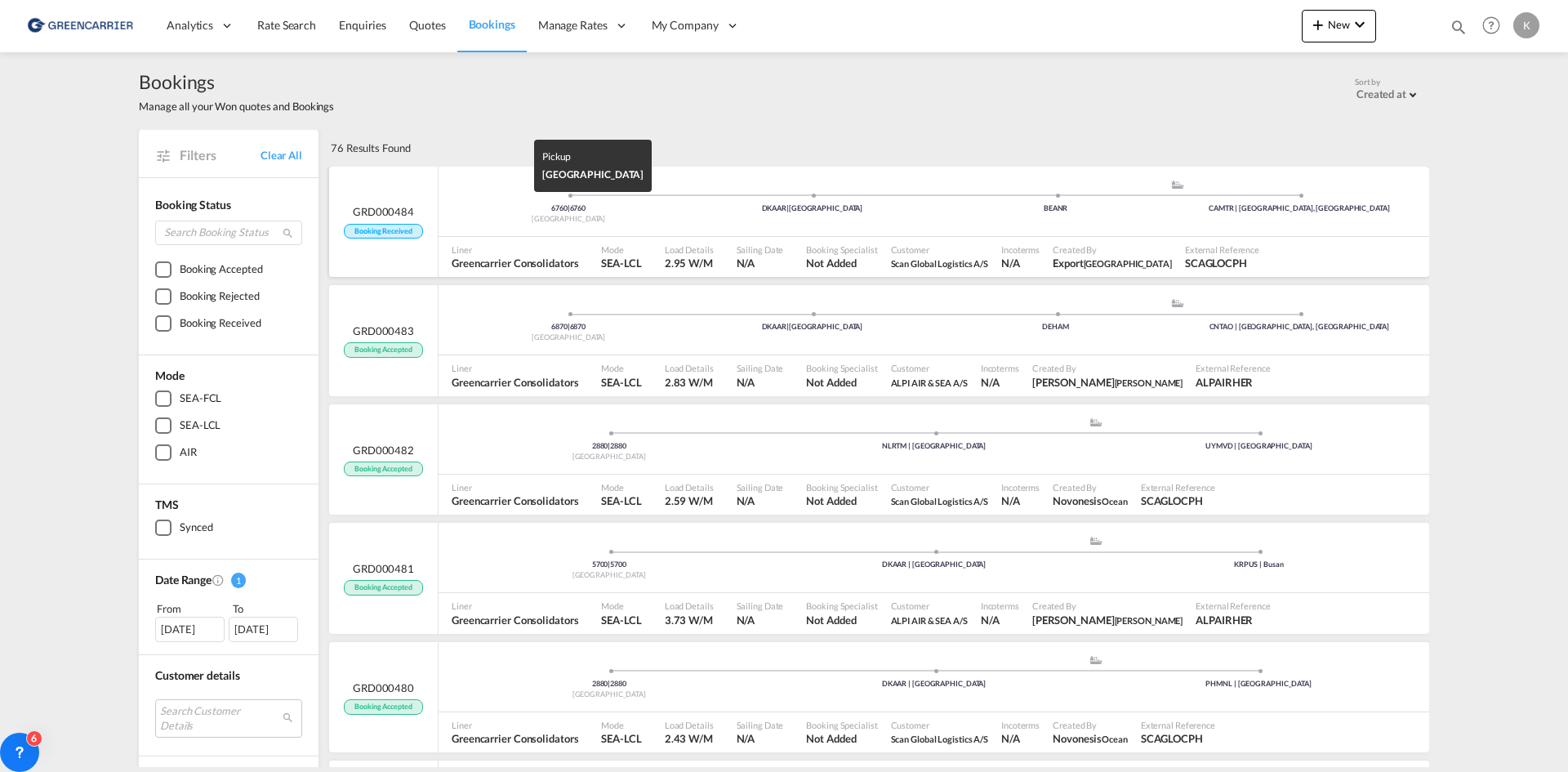
click at [498, 217] on div "[GEOGRAPHIC_DATA]" at bounding box center [569, 219] width 243 height 11
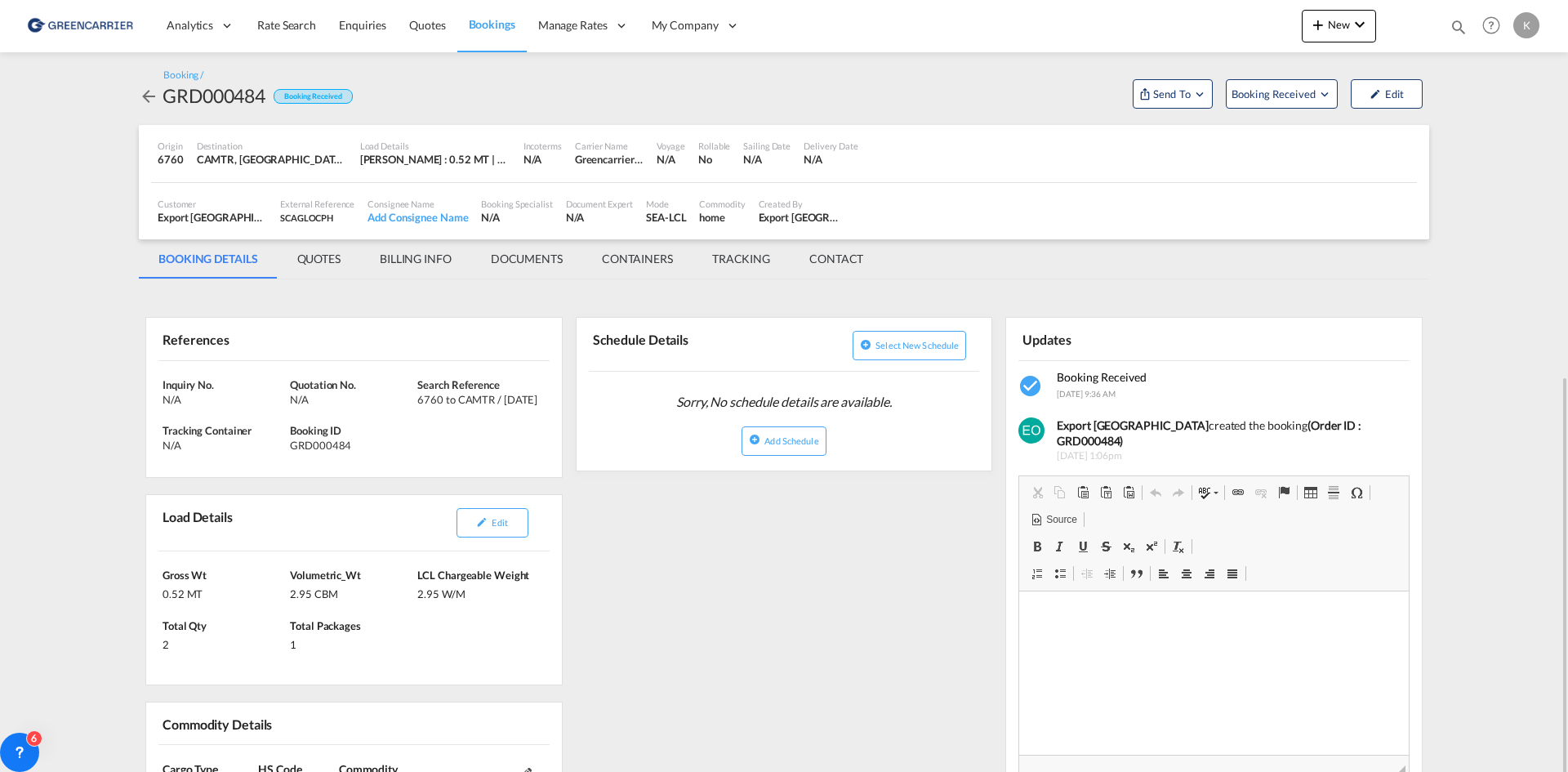
scroll to position [326, 0]
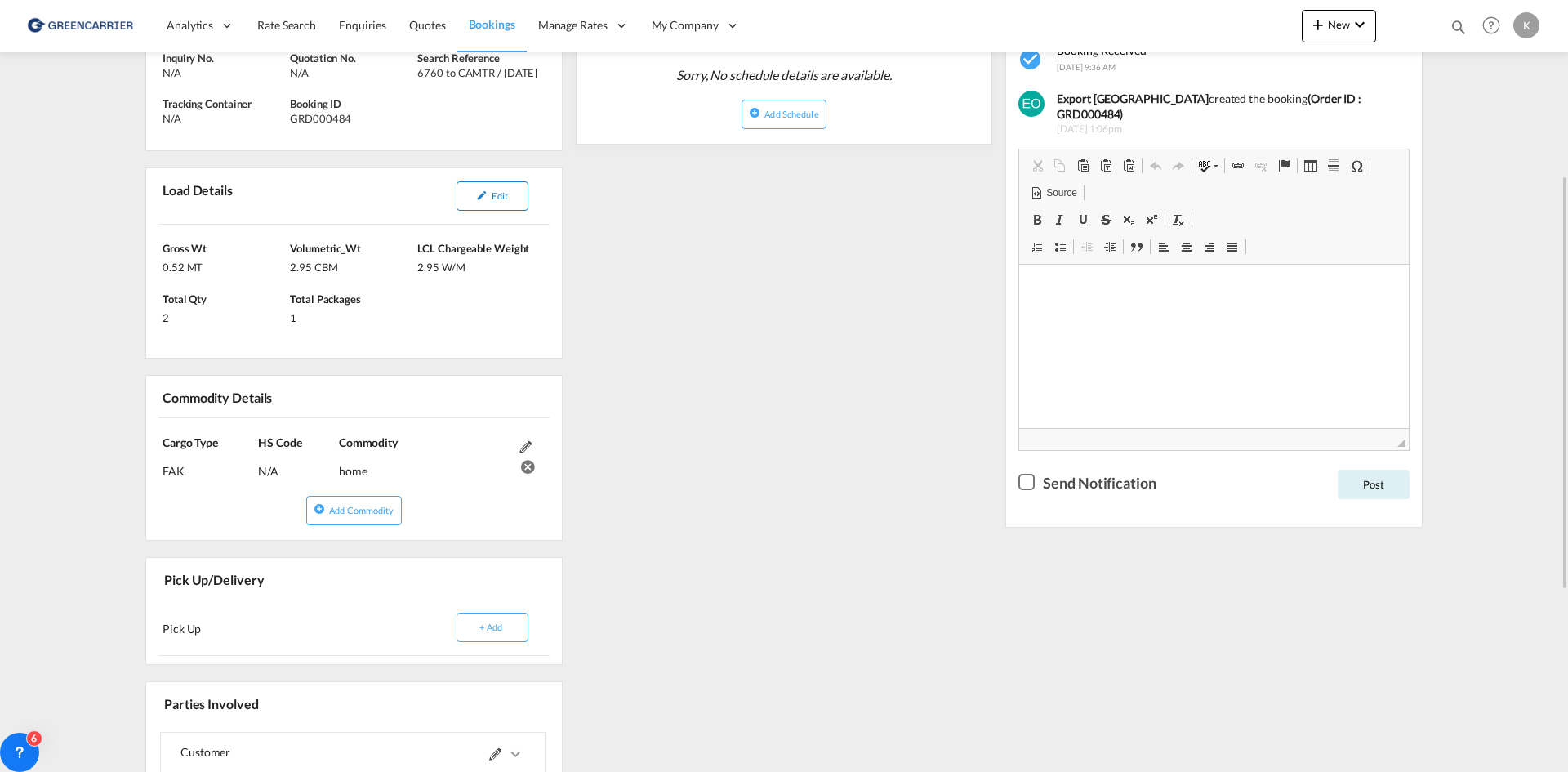
click at [500, 192] on span "Edit" at bounding box center [499, 196] width 16 height 11
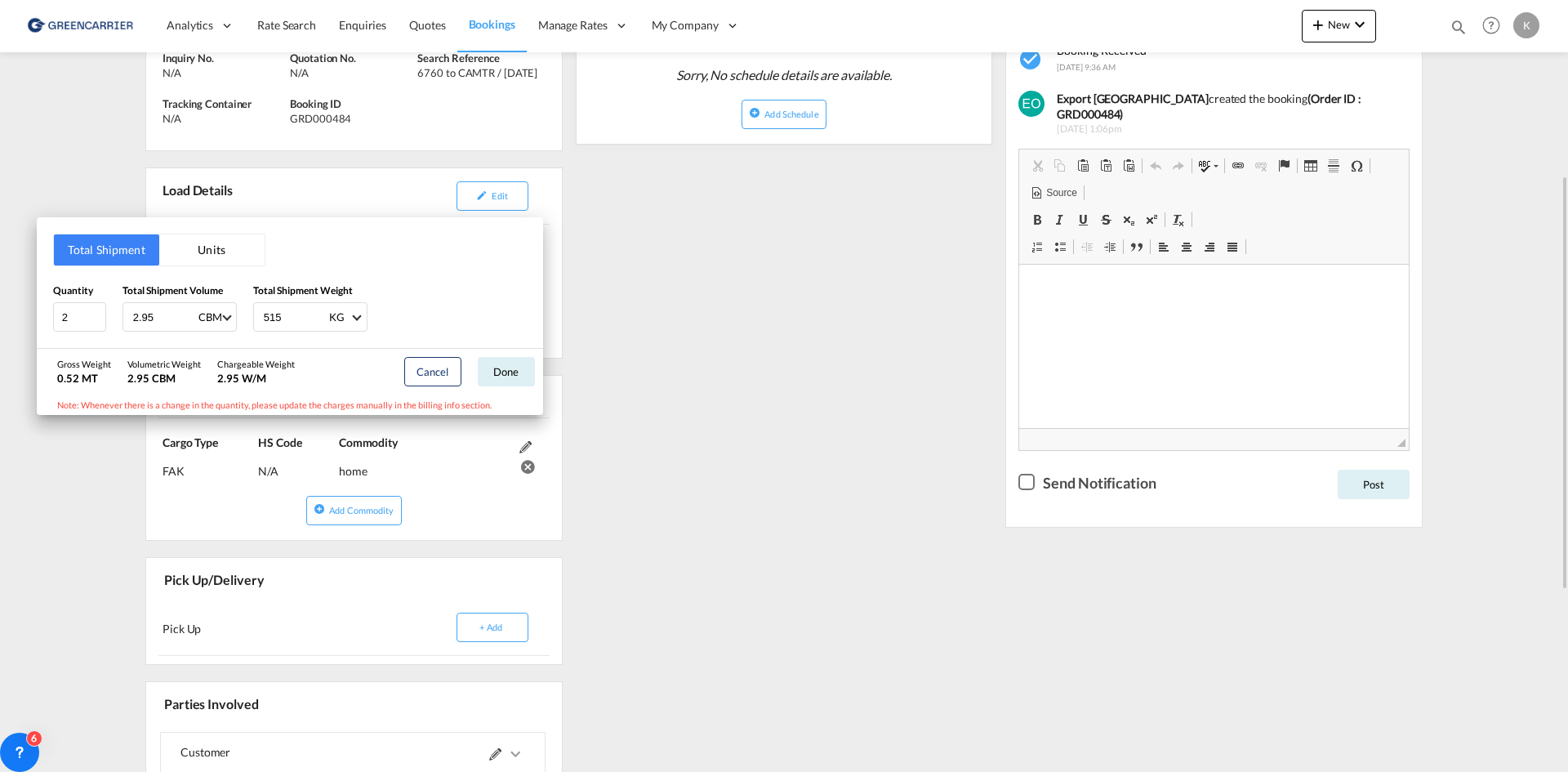
drag, startPoint x: 712, startPoint y: 426, endPoint x: 734, endPoint y: 397, distance: 36.4
click at [711, 426] on div "Total Shipment Units Quantity 2 Total Shipment Volume 2.95 CBM CBM CFT Total Sh…" at bounding box center [784, 386] width 1568 height 772
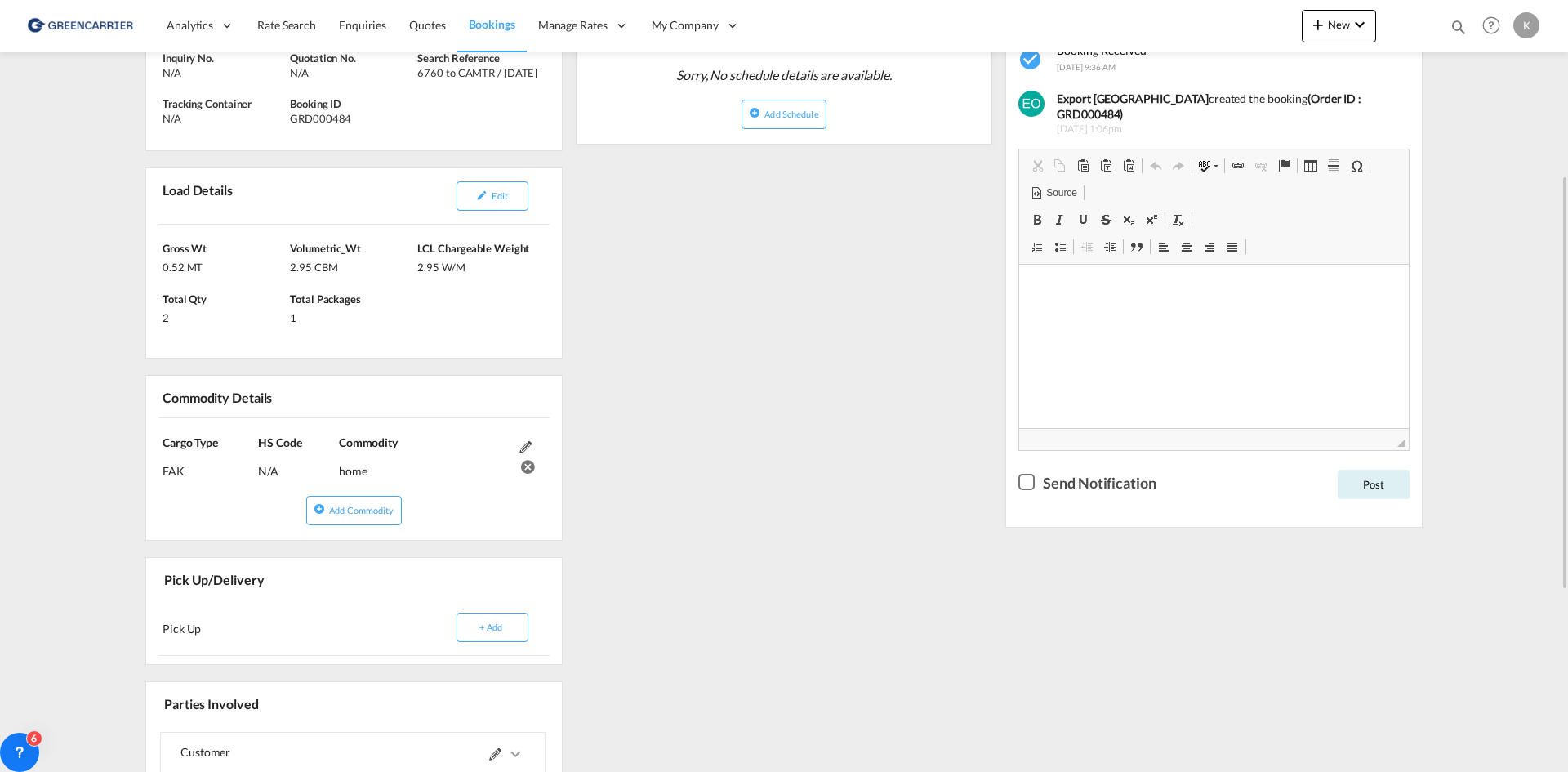
click at [322, 118] on div "GRD000484" at bounding box center [351, 118] width 123 height 15
copy div "GRD000484"
